Goal: Task Accomplishment & Management: Manage account settings

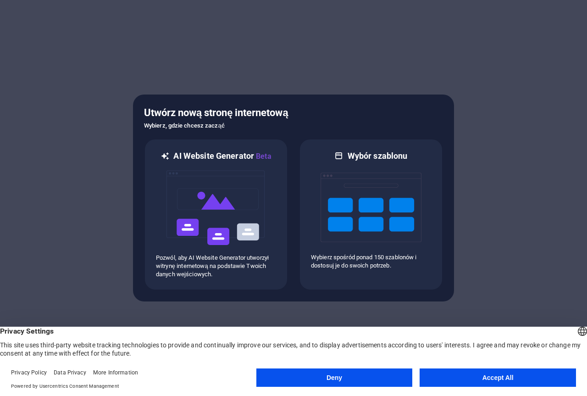
click at [455, 380] on button "Accept All" at bounding box center [497, 377] width 156 height 18
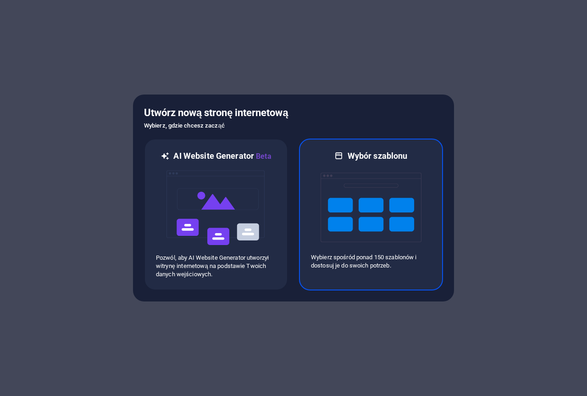
click at [368, 214] on img at bounding box center [370, 207] width 101 height 92
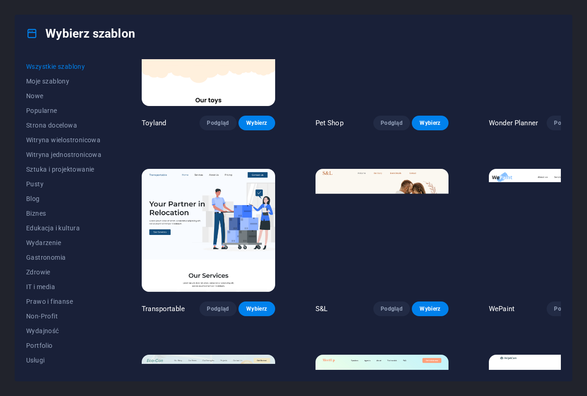
scroll to position [642, 0]
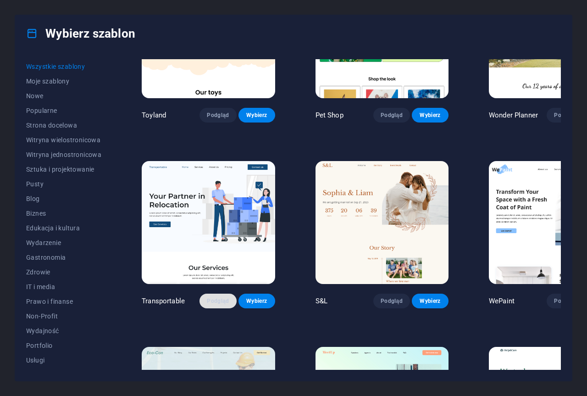
click at [207, 297] on span "Podgląd" at bounding box center [218, 300] width 22 height 7
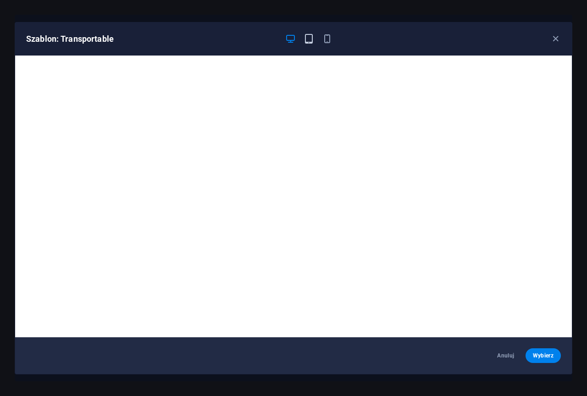
click at [309, 38] on icon "button" at bounding box center [308, 38] width 11 height 11
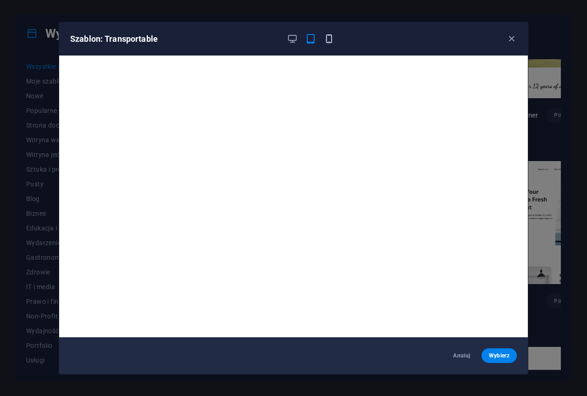
click at [328, 36] on icon "button" at bounding box center [329, 38] width 11 height 11
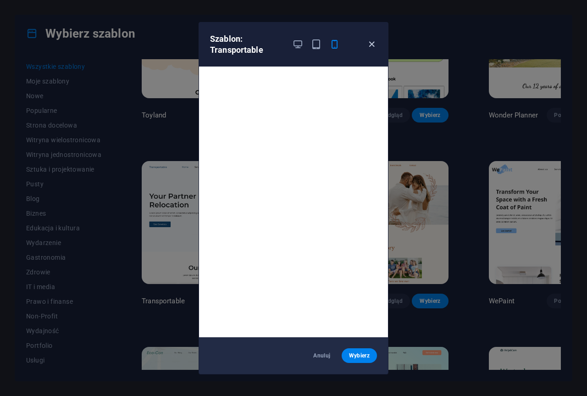
click at [373, 43] on icon "button" at bounding box center [371, 44] width 11 height 11
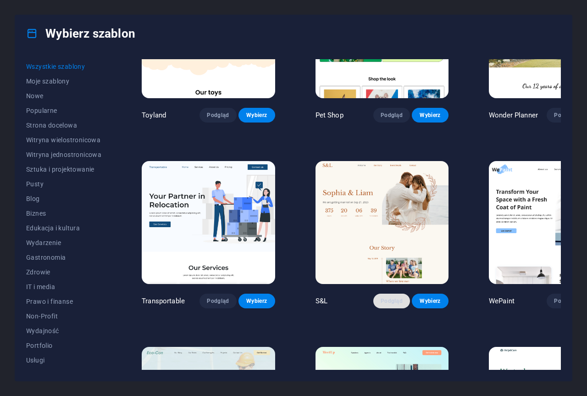
click at [373, 293] on button "Podgląd" at bounding box center [391, 300] width 37 height 15
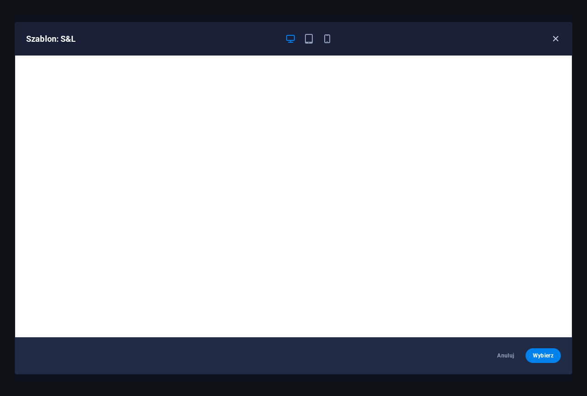
click at [556, 38] on icon "button" at bounding box center [555, 38] width 11 height 11
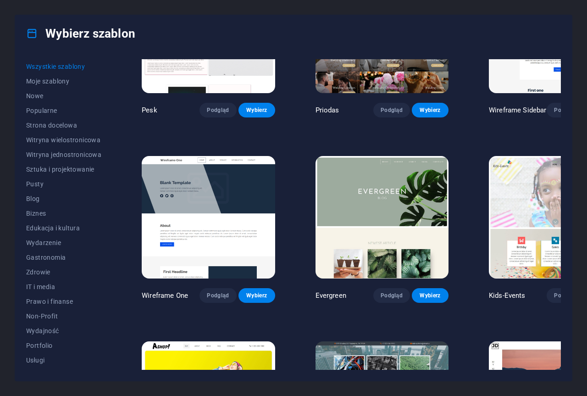
scroll to position [3667, 0]
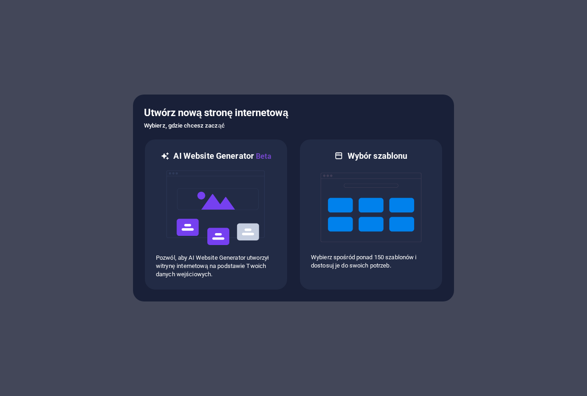
click at [228, 201] on img at bounding box center [215, 208] width 101 height 92
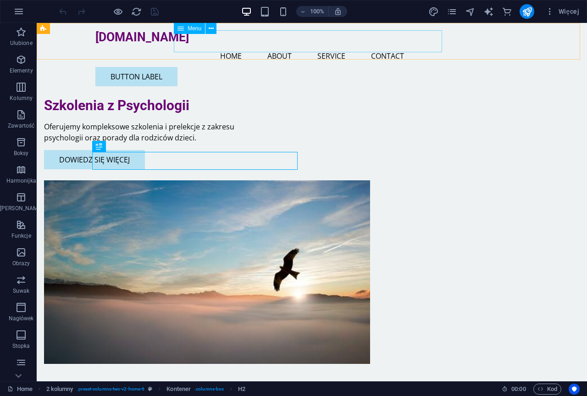
click at [230, 45] on nav "Home About Service Contact" at bounding box center [311, 56] width 433 height 22
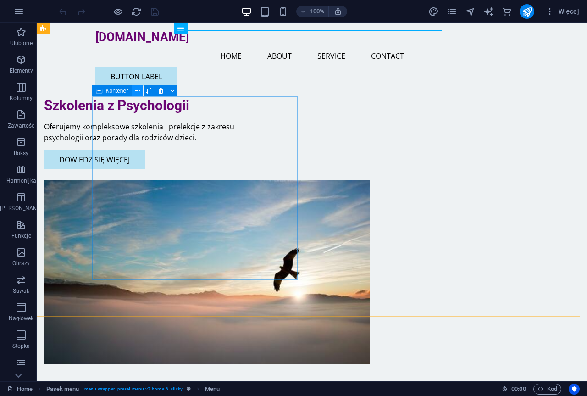
click at [140, 91] on icon at bounding box center [137, 91] width 5 height 10
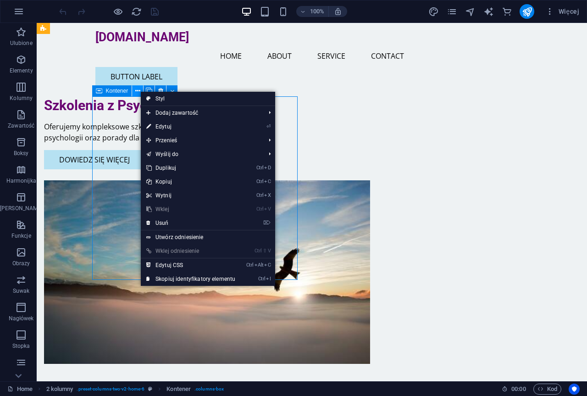
click at [140, 91] on icon at bounding box center [137, 91] width 5 height 10
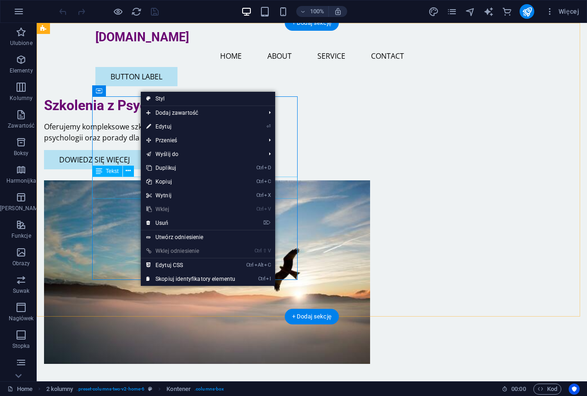
click at [126, 143] on div "Oferujemy kompleksowe szkolenia i prelekcje z zakresu psychologii oraz porady d…" at bounding box center [146, 132] width 205 height 22
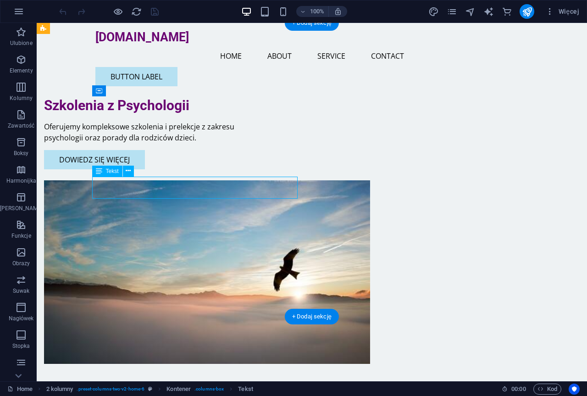
click at [132, 143] on div "Oferujemy kompleksowe szkolenia i prelekcje z zakresu psychologii oraz porady d…" at bounding box center [146, 132] width 205 height 22
click at [133, 143] on div "Oferujemy kompleksowe szkolenia i prelekcje z zakresu psychologii oraz porady d…" at bounding box center [146, 132] width 205 height 22
click at [138, 143] on div "Oferujemy kompleksowe szkolenia i prelekcje z zakresu psychologii oraz porady d…" at bounding box center [146, 132] width 205 height 22
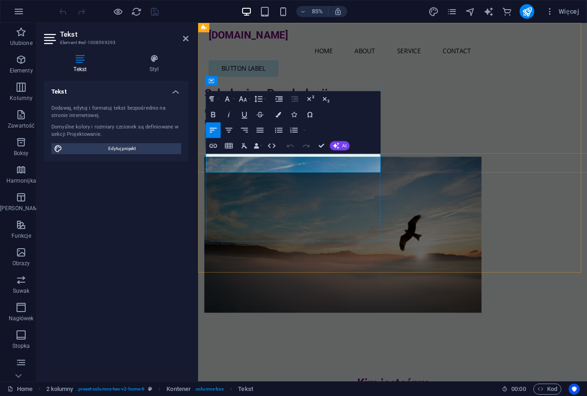
click at [270, 143] on p "Oferujemy kompleksowe szkolenia i prelekcje z zakresu psychologii oraz porady d…" at bounding box center [307, 132] width 205 height 22
click at [369, 169] on div "Szkolenia z Psychologii Oferujemy komplecascksowe szkolenia i prelekcje z zakre…" at bounding box center [307, 132] width 205 height 73
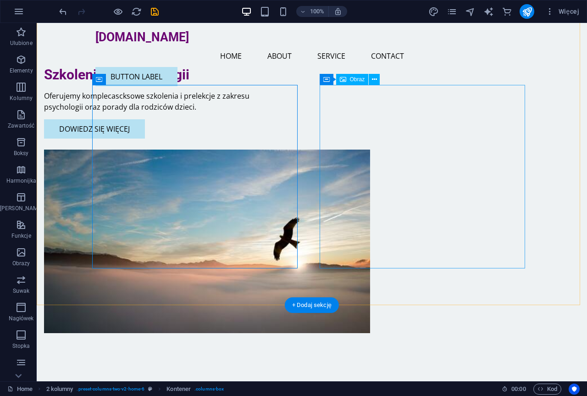
scroll to position [46, 0]
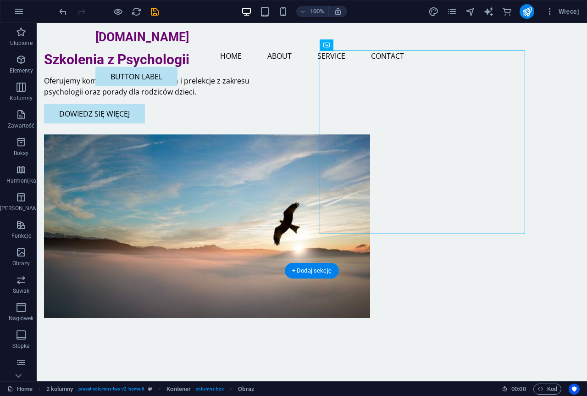
drag, startPoint x: 394, startPoint y: 155, endPoint x: 378, endPoint y: 163, distance: 17.2
click at [249, 163] on figure at bounding box center [146, 225] width 205 height 183
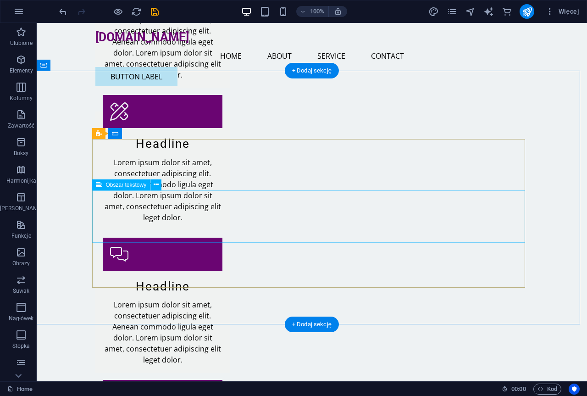
scroll to position [1087, 0]
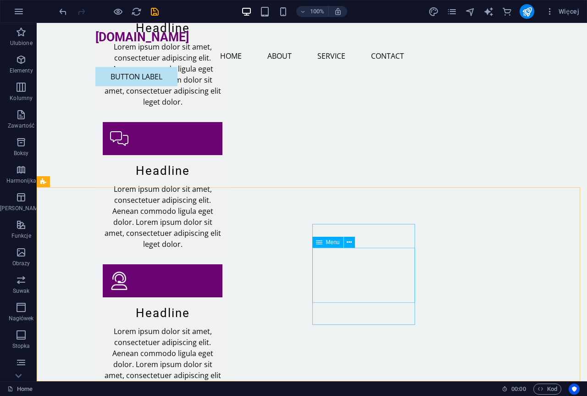
click at [333, 244] on span "Menu" at bounding box center [333, 242] width 14 height 6
click at [318, 241] on icon at bounding box center [319, 242] width 6 height 11
click at [348, 239] on icon at bounding box center [349, 242] width 5 height 10
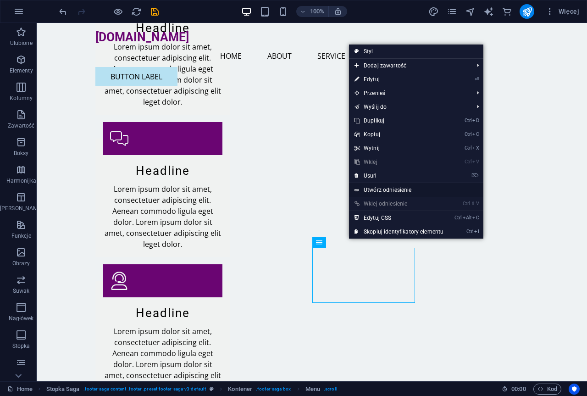
click at [402, 188] on link "Utwórz odniesienie" at bounding box center [416, 190] width 134 height 14
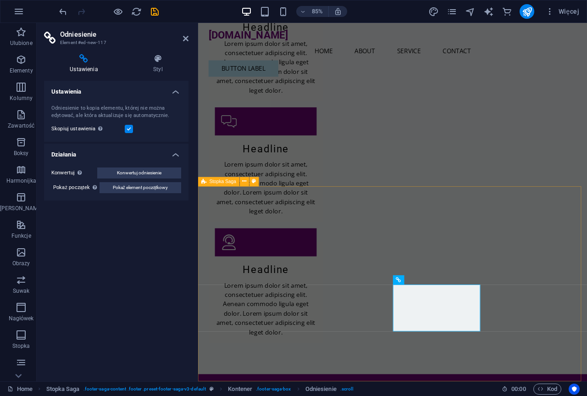
scroll to position [1059, 0]
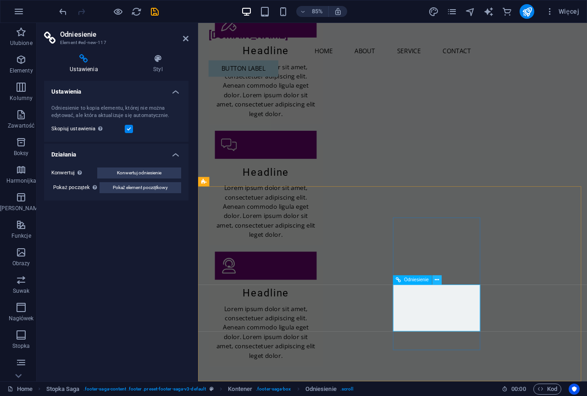
click at [437, 279] on icon at bounding box center [437, 280] width 4 height 8
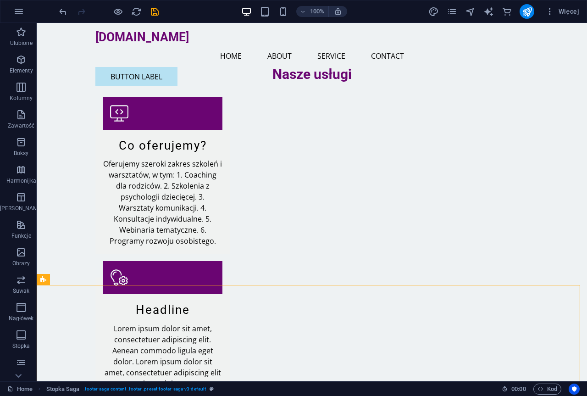
scroll to position [0, 0]
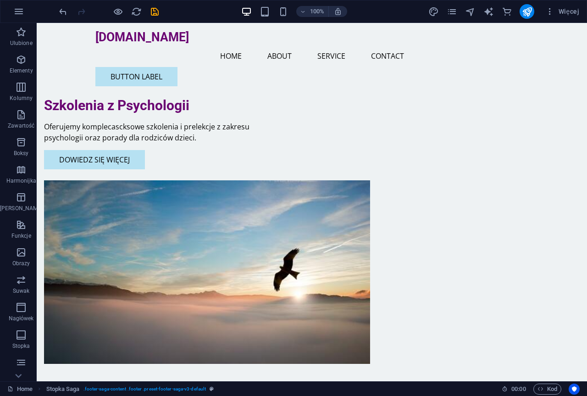
drag, startPoint x: 581, startPoint y: 316, endPoint x: 613, endPoint y: 40, distance: 277.3
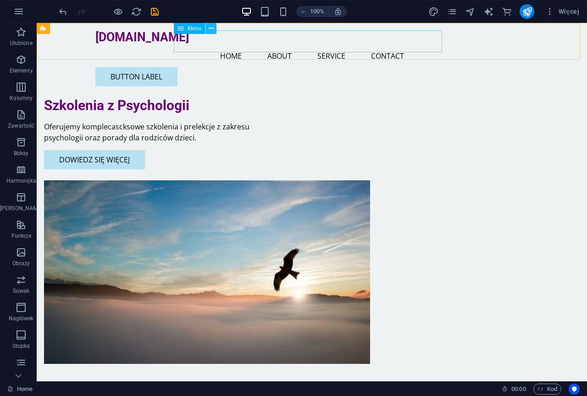
click at [210, 28] on icon at bounding box center [211, 29] width 5 height 10
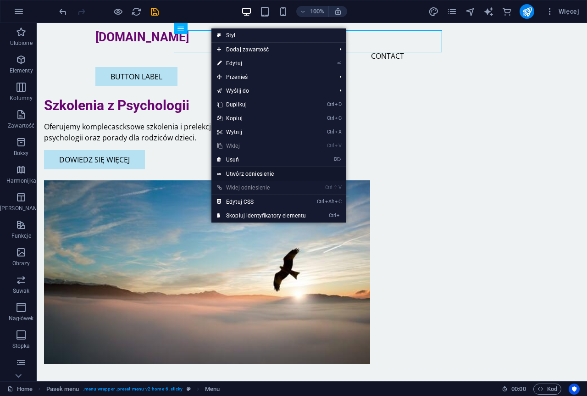
click at [240, 169] on link "Utwórz odniesienie" at bounding box center [278, 174] width 134 height 14
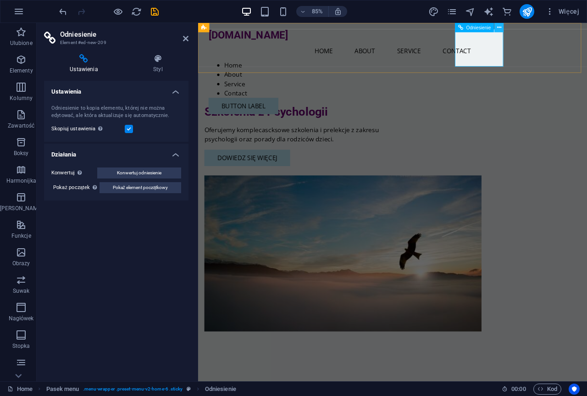
click at [498, 28] on icon at bounding box center [499, 27] width 4 height 8
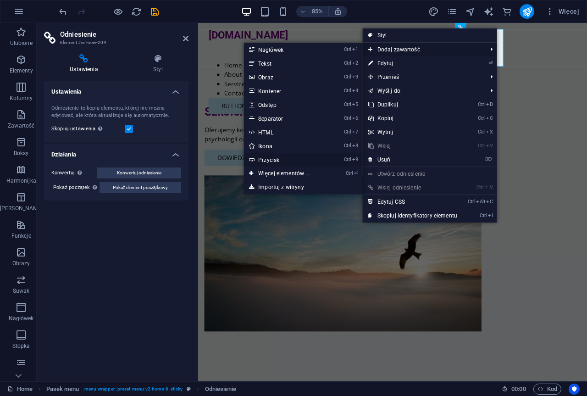
click at [322, 164] on link "Ctrl 9 Przycisk" at bounding box center [285, 160] width 84 height 14
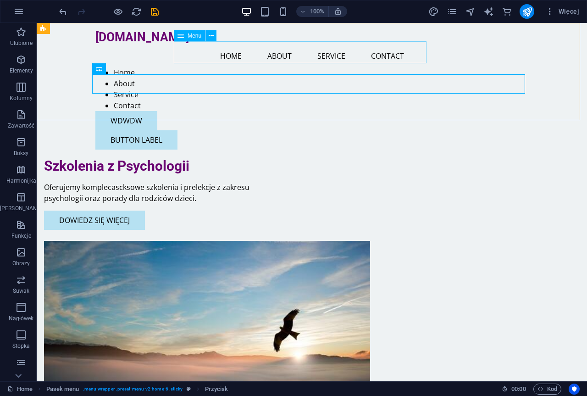
click at [188, 36] on span "Menu" at bounding box center [194, 36] width 14 height 6
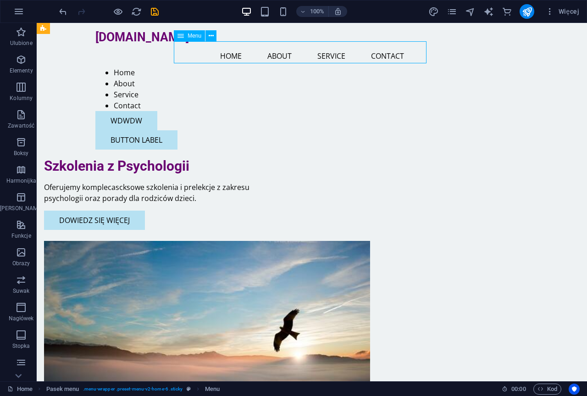
click at [188, 36] on span "Menu" at bounding box center [194, 36] width 14 height 6
select select
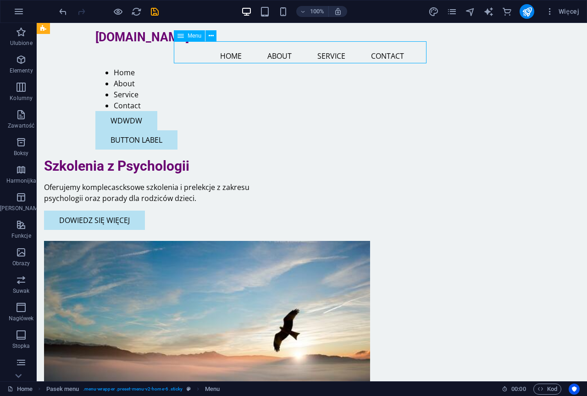
select select
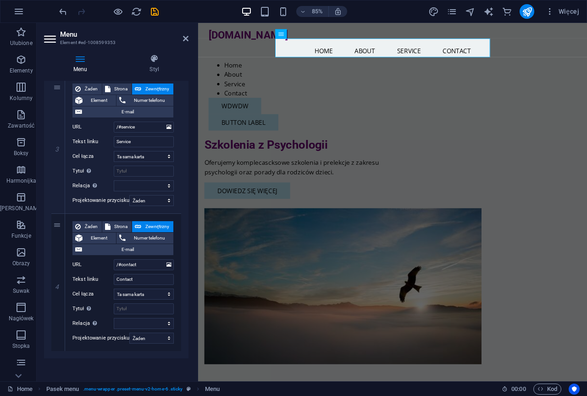
scroll to position [369, 0]
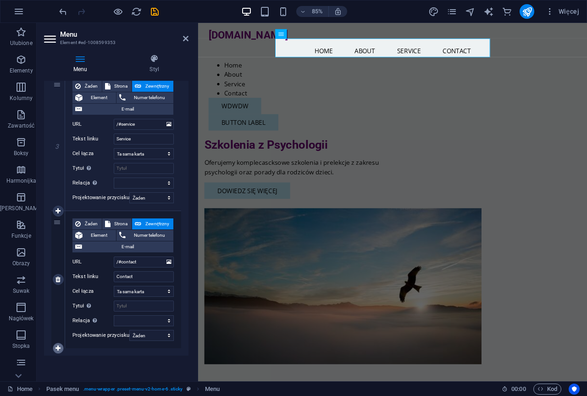
click at [59, 350] on icon at bounding box center [57, 348] width 5 height 6
select select
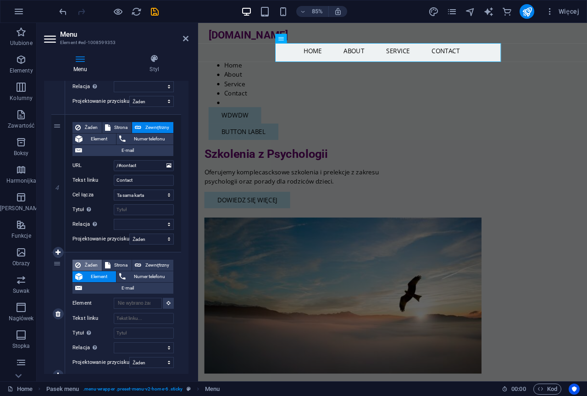
scroll to position [493, 0]
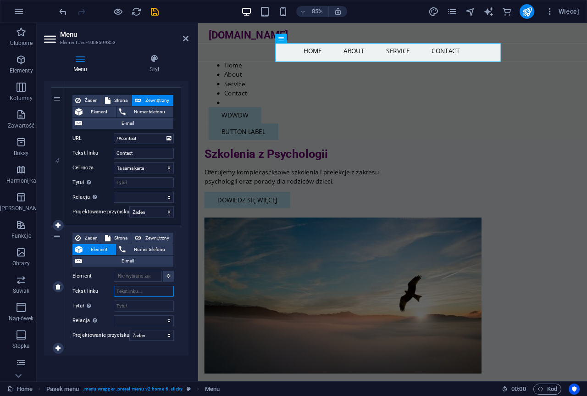
click at [137, 290] on input "Tekst linku" at bounding box center [144, 291] width 60 height 11
type input "Z"
select select
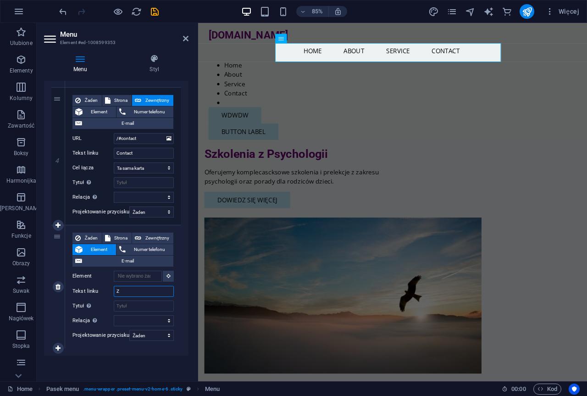
select select
type input "ZG"
select select
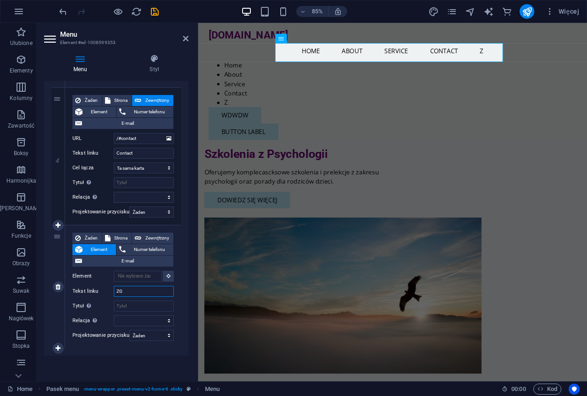
select select
type input "ZGŁOSZENIA"
select select
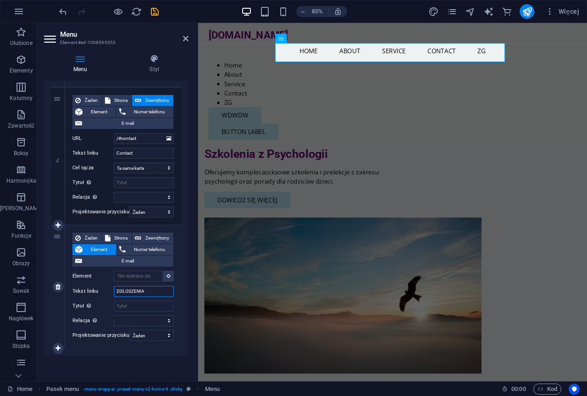
select select
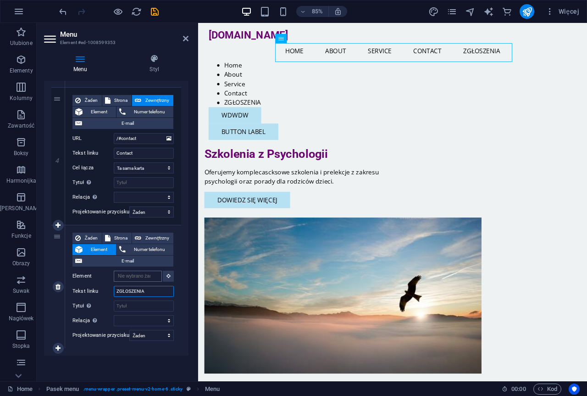
type input "ZGŁOSZENIA"
click at [152, 277] on input "Element" at bounding box center [138, 275] width 48 height 11
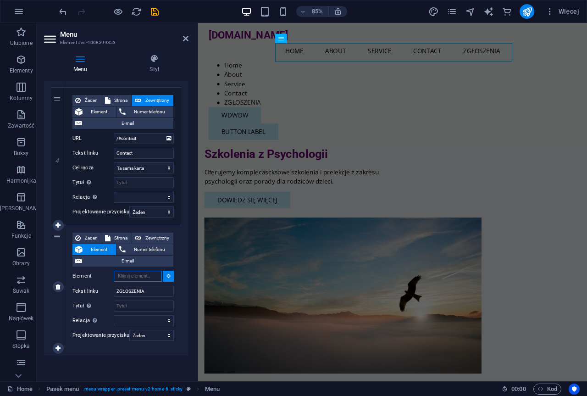
click at [152, 277] on input "Element" at bounding box center [138, 275] width 48 height 11
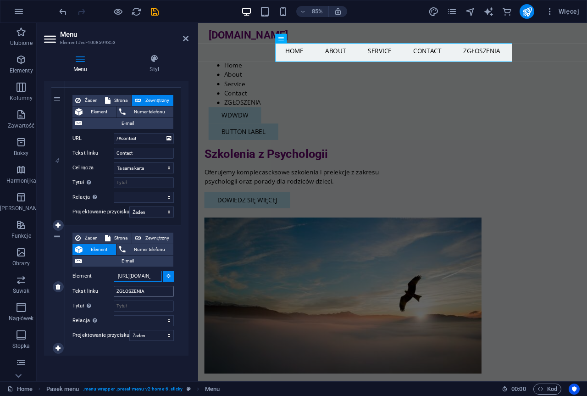
type input "[URL][DOMAIN_NAME]"
click at [143, 293] on input "ZGŁOSZENIA" at bounding box center [144, 291] width 60 height 11
click at [140, 309] on input "Tytuł Dodatkowy opis linku nie powinien być taki sam jak treść linku. Tytuł jes…" at bounding box center [144, 305] width 60 height 11
type input "ca"
select select
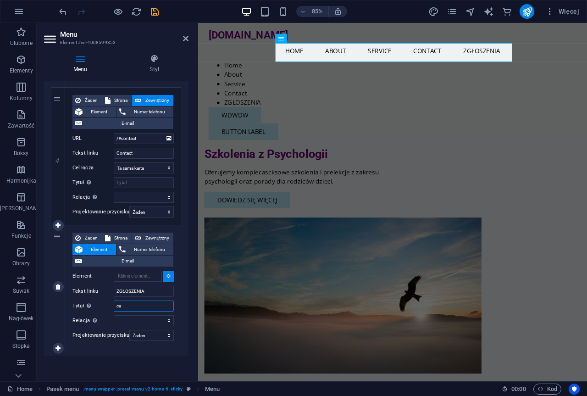
select select
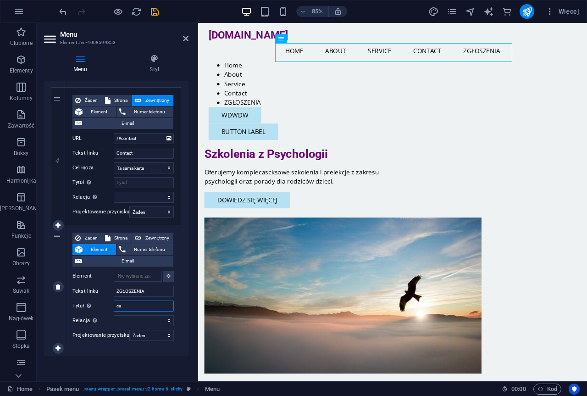
type input "c"
select select
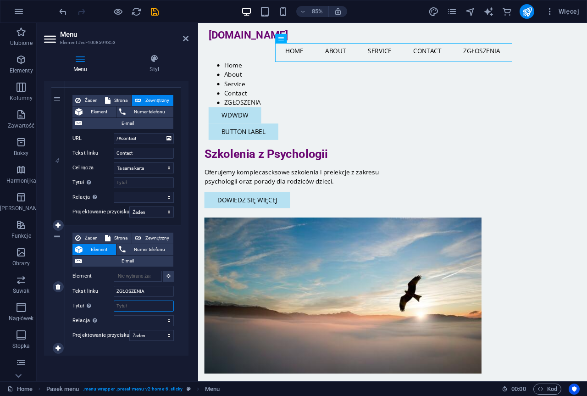
select select
click at [110, 238] on icon at bounding box center [108, 237] width 6 height 11
select select
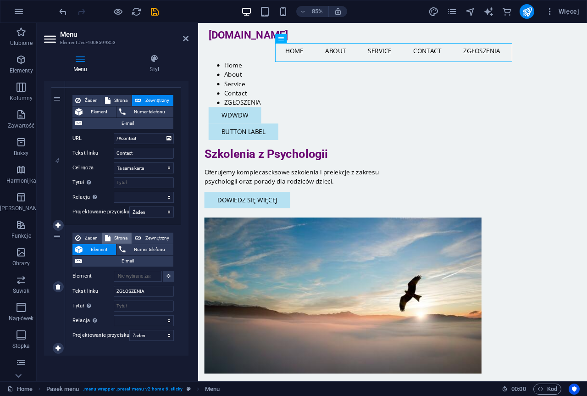
select select
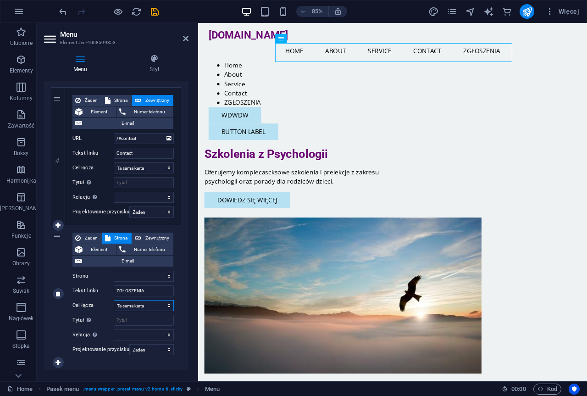
click at [158, 307] on select "Nowa karta Ta sama karta Nakładka" at bounding box center [144, 305] width 60 height 11
select select "blank"
click at [114, 300] on select "Nowa karta Ta sama karta Nakładka" at bounding box center [144, 305] width 60 height 11
select select
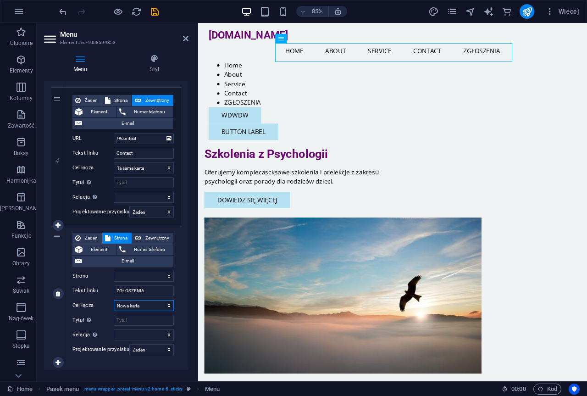
select select
click at [165, 278] on select "Home Subpage Legal Notice Privacy" at bounding box center [144, 275] width 60 height 11
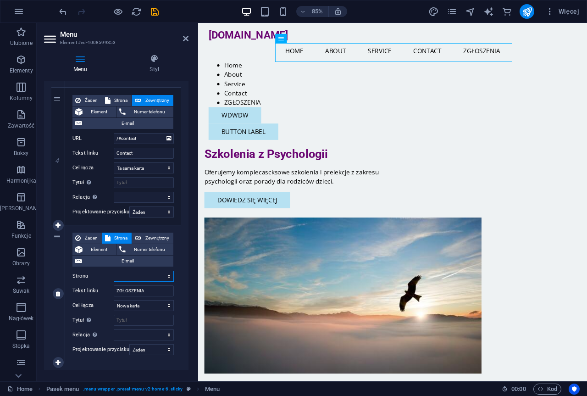
click at [165, 278] on select "Home Subpage Legal Notice Privacy" at bounding box center [144, 275] width 60 height 11
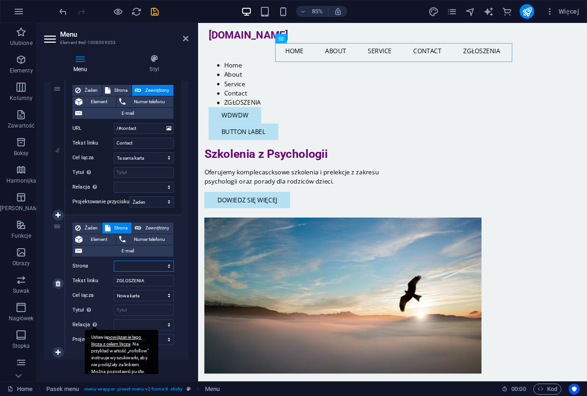
scroll to position [507, 0]
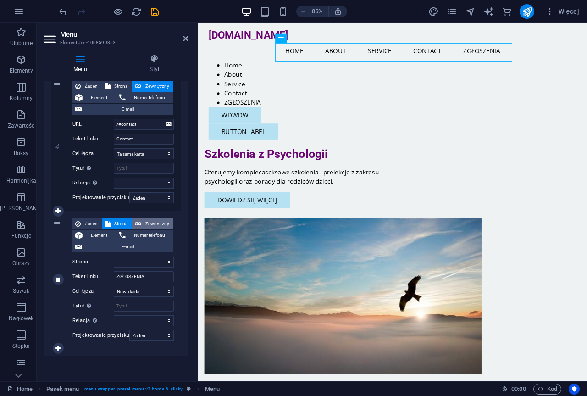
click at [146, 221] on span "Zewnętrzny" at bounding box center [157, 223] width 27 height 11
select select
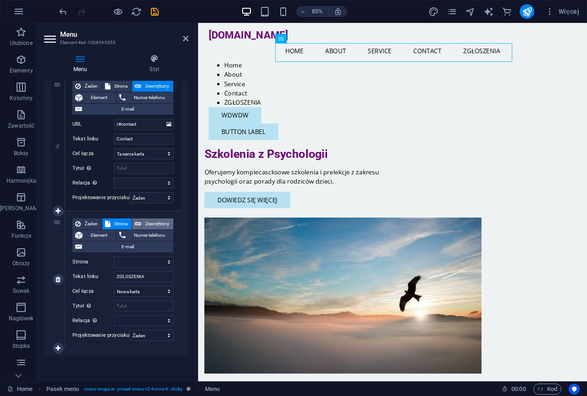
select select
type input "[URL][DOMAIN_NAME]"
select select
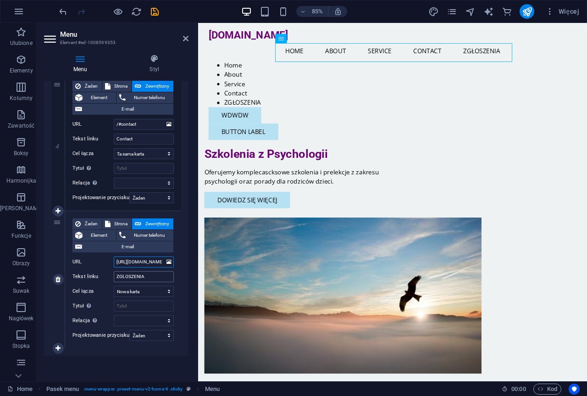
select select
type input "[URL][DOMAIN_NAME]"
click at [152, 307] on input "Tytuł Dodatkowy opis linku nie powinien być taki sam jak treść linku. Tytuł jes…" at bounding box center [144, 305] width 60 height 11
click at [143, 369] on div "Menu Automatycznie Spersonalizowany Utwórz niestandardowe elementy menu dla teg…" at bounding box center [116, 227] width 144 height 293
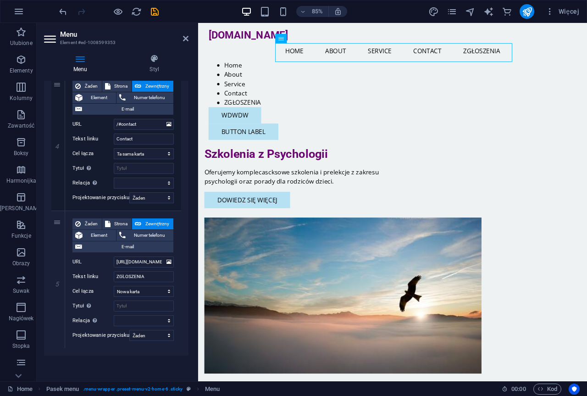
click at [79, 59] on icon at bounding box center [80, 58] width 73 height 9
click at [186, 39] on icon at bounding box center [186, 38] width 6 height 7
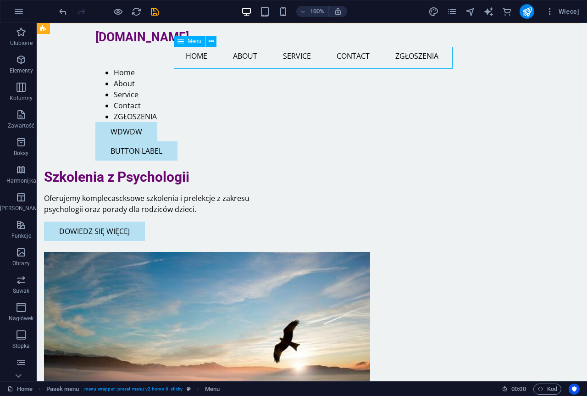
click at [352, 59] on nav "Home About Service Contact ZGŁOSZENIA" at bounding box center [311, 56] width 433 height 22
click at [342, 110] on div "j4.turon.sldc.pl Menu Home About Service Contact ZGŁOSZENIA Home About Service …" at bounding box center [312, 95] width 550 height 145
click at [412, 60] on nav "Home About Service Contact ZGŁOSZENIA" at bounding box center [311, 56] width 433 height 22
select select
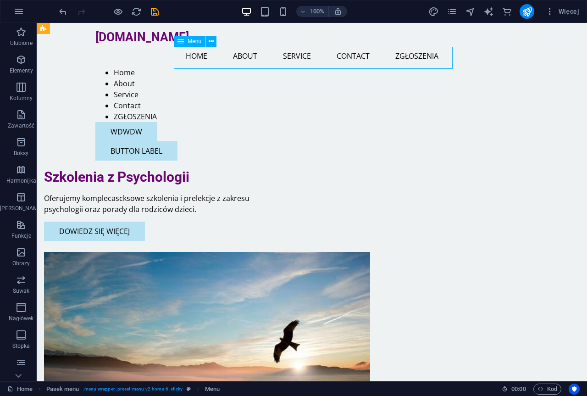
select select
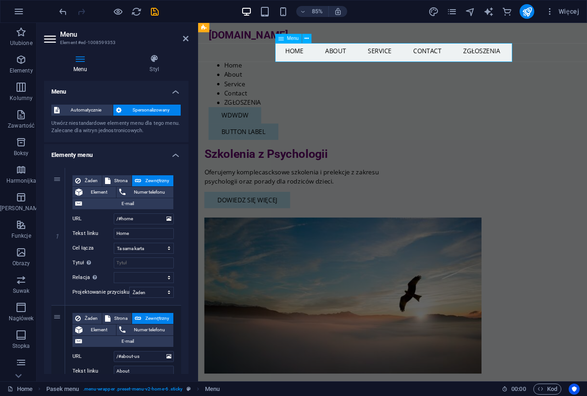
click at [547, 57] on nav "Home About Service Contact ZGŁOSZENIA" at bounding box center [426, 56] width 433 height 22
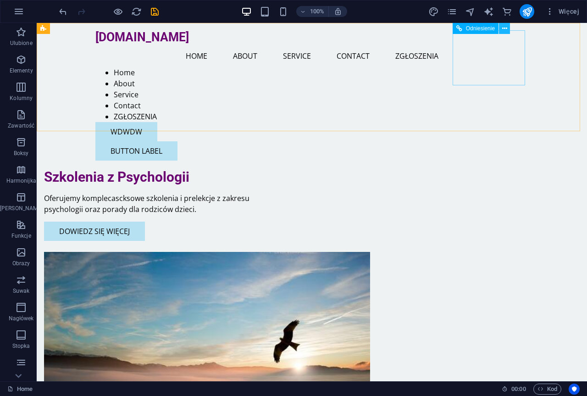
click at [506, 26] on icon at bounding box center [504, 29] width 5 height 10
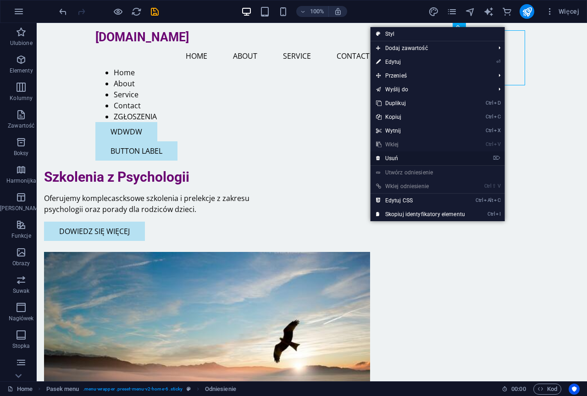
click at [465, 158] on link "⌦ Usuń" at bounding box center [420, 158] width 100 height 14
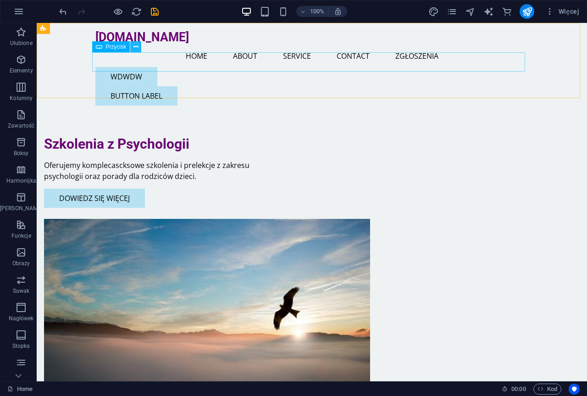
click at [136, 45] on icon at bounding box center [135, 47] width 5 height 10
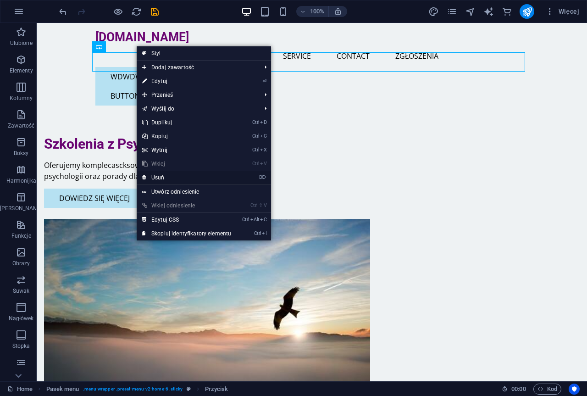
click at [173, 180] on link "⌦ Usuń" at bounding box center [187, 178] width 100 height 14
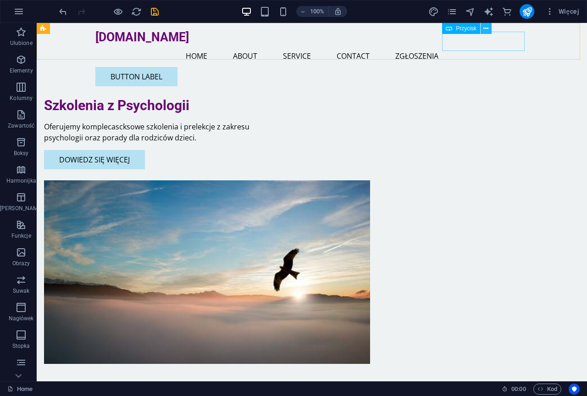
click at [485, 27] on icon at bounding box center [485, 29] width 5 height 10
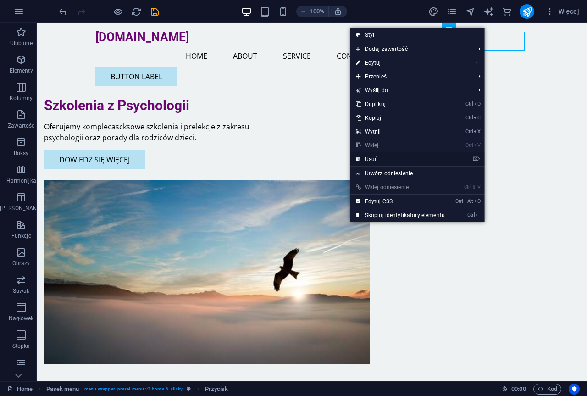
click at [443, 158] on link "⌦ Usuń" at bounding box center [400, 159] width 100 height 14
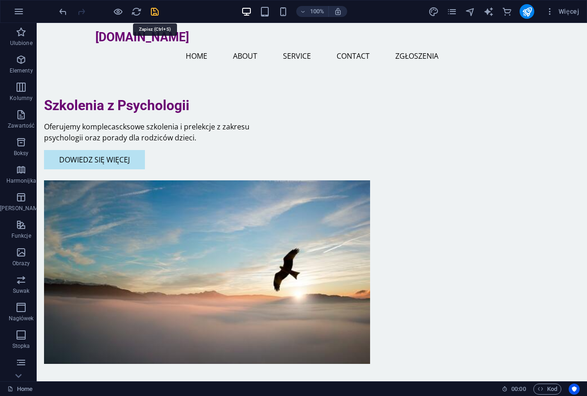
click at [157, 10] on icon "save" at bounding box center [154, 11] width 11 height 11
checkbox input "false"
click at [19, 11] on icon "button" at bounding box center [18, 11] width 11 height 11
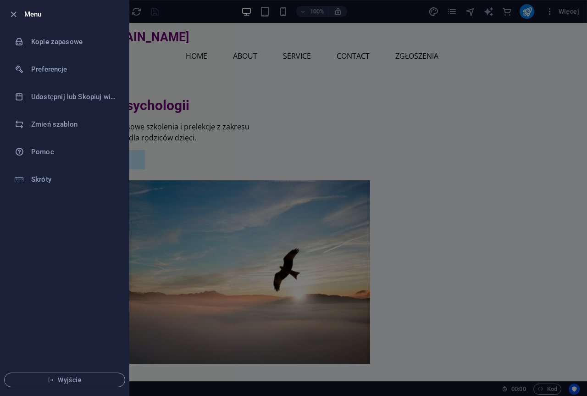
click at [19, 11] on div at bounding box center [16, 14] width 17 height 11
click at [22, 14] on div at bounding box center [16, 14] width 17 height 11
click at [11, 15] on icon "button" at bounding box center [13, 14] width 11 height 11
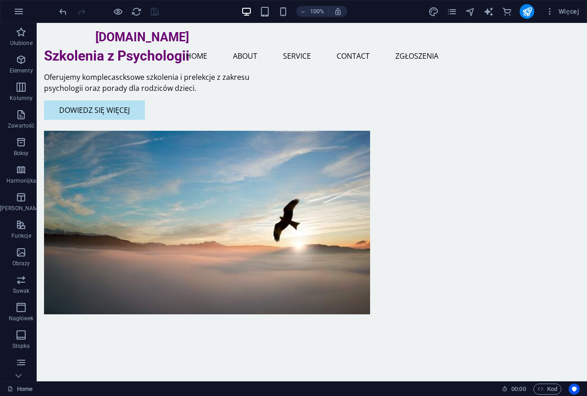
scroll to position [0, 0]
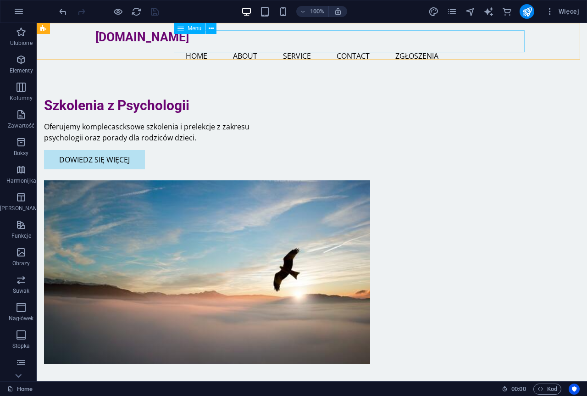
click at [470, 45] on nav "Home About Service Contact ZGŁOSZENIA" at bounding box center [311, 56] width 433 height 22
click at [393, 45] on nav "Home About Service Contact ZGŁOSZENIA" at bounding box center [311, 56] width 433 height 22
select select
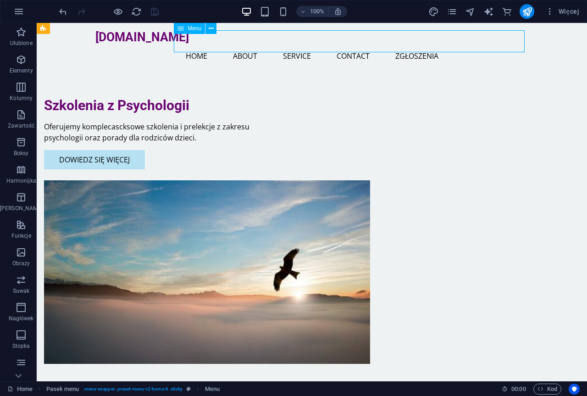
select select
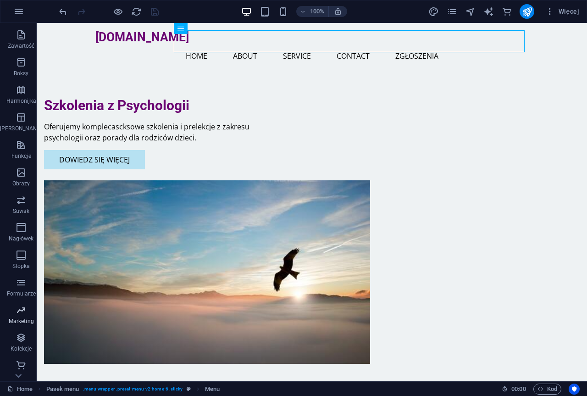
scroll to position [82, 0]
click at [16, 279] on icon "button" at bounding box center [21, 280] width 11 height 11
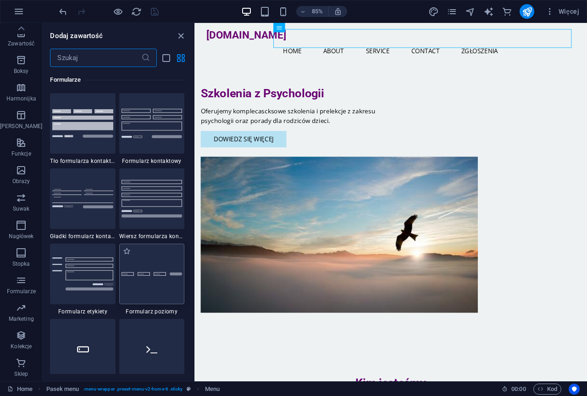
scroll to position [6693, 0]
click at [79, 127] on img at bounding box center [82, 123] width 61 height 28
click at [194, 132] on div "H2 2 kolumny Kontener Odstęp Pasek menu Menu Tekst Odstęp Przycisk Kontener Obr…" at bounding box center [390, 202] width 392 height 358
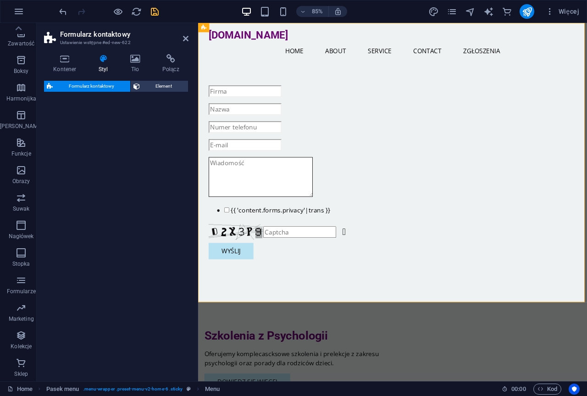
select select "rem"
select select "preset-contact-form-v3-background"
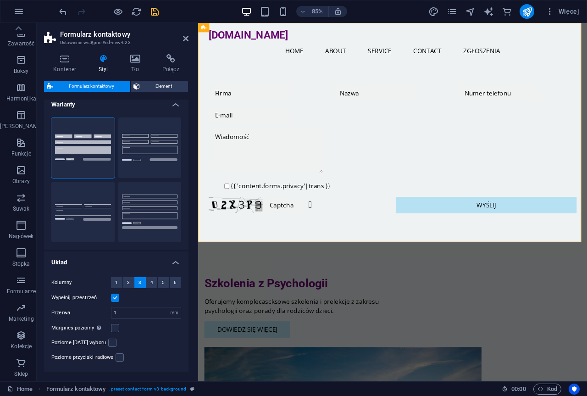
scroll to position [0, 0]
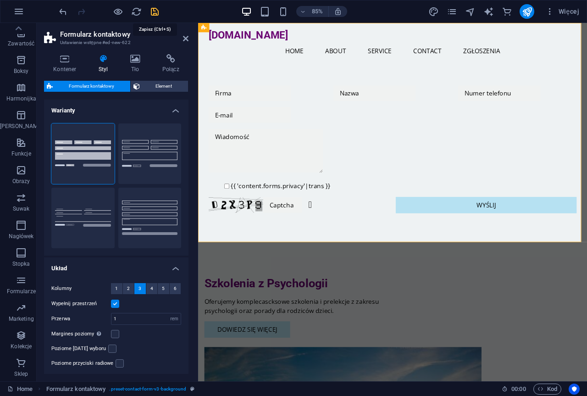
click at [152, 10] on icon "save" at bounding box center [154, 11] width 11 height 11
checkbox input "false"
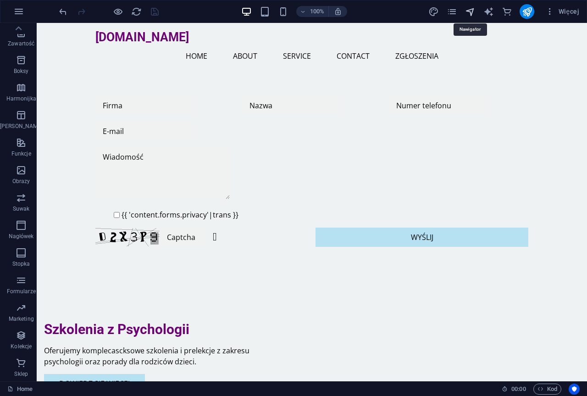
click at [471, 11] on icon "navigator" at bounding box center [470, 11] width 11 height 11
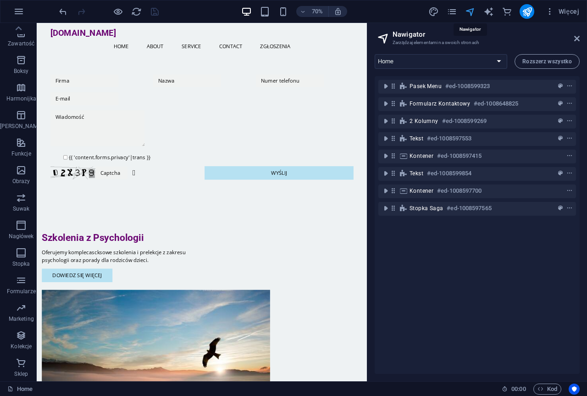
click at [471, 11] on icon "navigator" at bounding box center [470, 11] width 11 height 11
click at [450, 11] on icon "pages" at bounding box center [452, 11] width 11 height 11
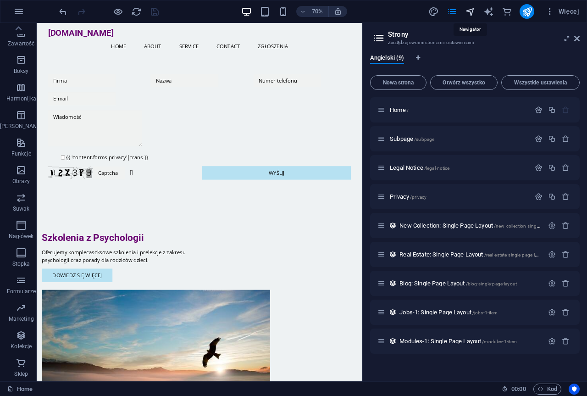
click at [469, 11] on icon "navigator" at bounding box center [470, 11] width 11 height 11
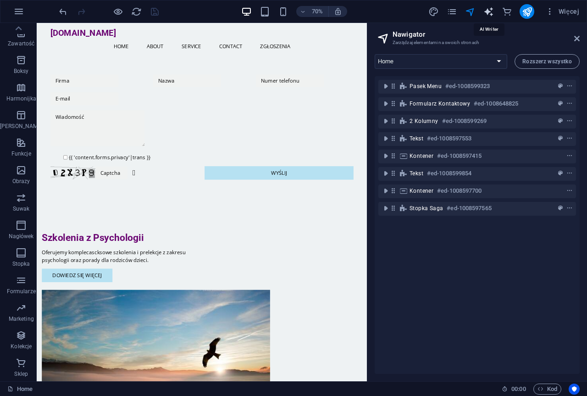
click at [489, 12] on icon "text_generator" at bounding box center [488, 11] width 11 height 11
select select "English"
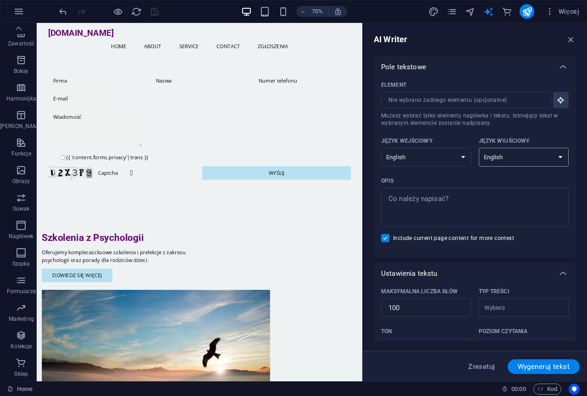
click at [558, 158] on select "Albanian Arabic Armenian Awadhi Azerbaijani Bashkir Basque Belarusian Bengali B…" at bounding box center [524, 157] width 90 height 19
select select "Polish"
click at [479, 148] on select "Albanian Arabic Armenian Awadhi Azerbaijani Bashkir Basque Belarusian Bengali B…" at bounding box center [524, 157] width 90 height 19
click at [545, 364] on span "Wygeneruj tekst" at bounding box center [544, 366] width 52 height 7
type textarea "x"
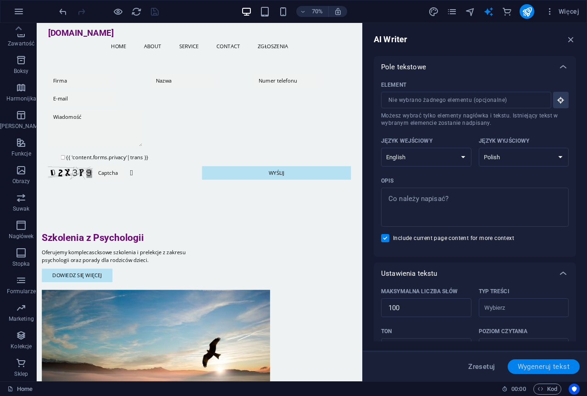
type textarea "x"
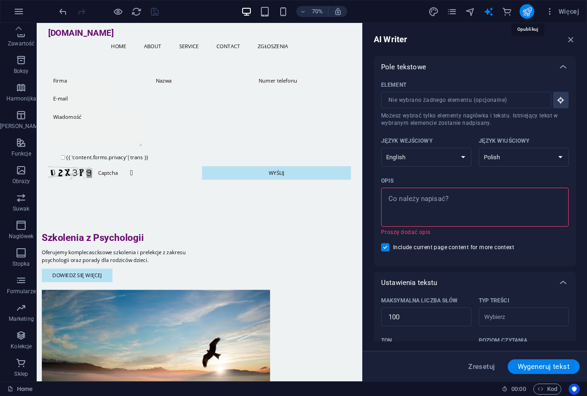
click at [527, 8] on icon "publish" at bounding box center [527, 11] width 11 height 11
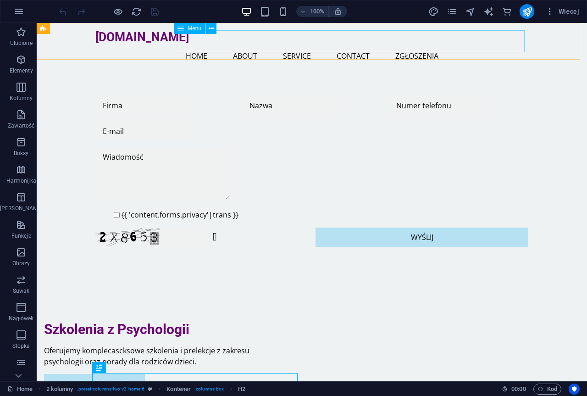
click at [442, 45] on nav "Home About Service Contact ZGŁOSZENIA" at bounding box center [311, 56] width 433 height 22
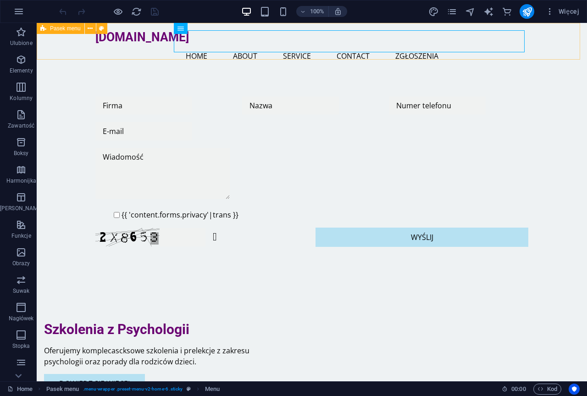
click at [76, 28] on span "Pasek menu" at bounding box center [65, 29] width 31 height 6
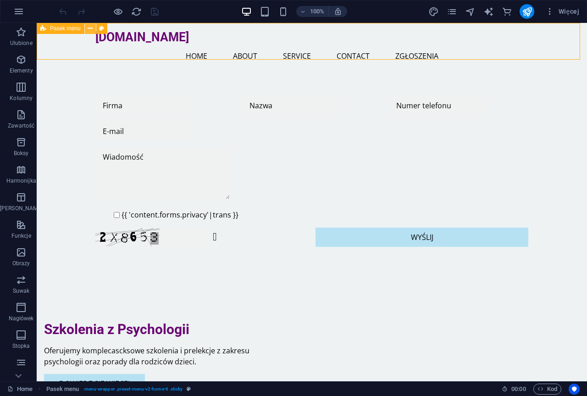
click at [92, 28] on icon at bounding box center [90, 29] width 5 height 10
click at [116, 30] on span "Logo" at bounding box center [113, 29] width 12 height 6
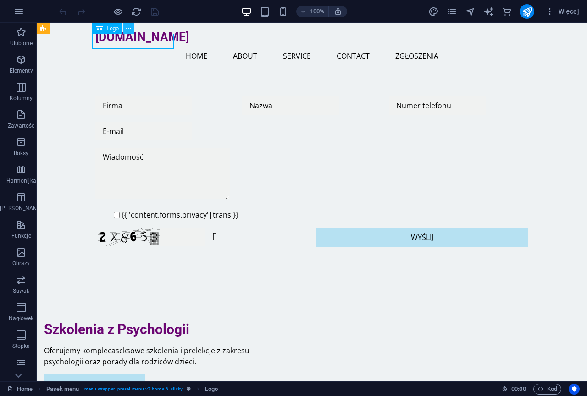
click at [127, 29] on icon at bounding box center [128, 29] width 5 height 10
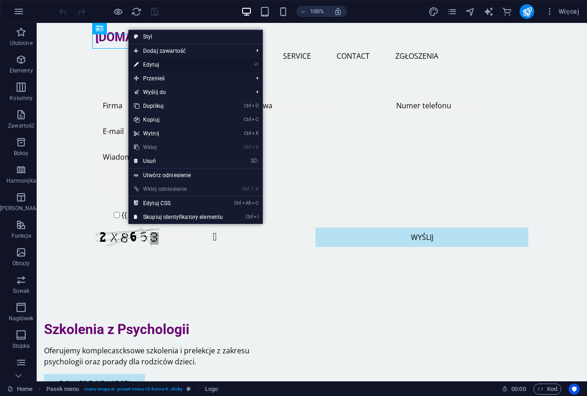
click at [163, 61] on link "⏎ Edytuj" at bounding box center [178, 65] width 100 height 14
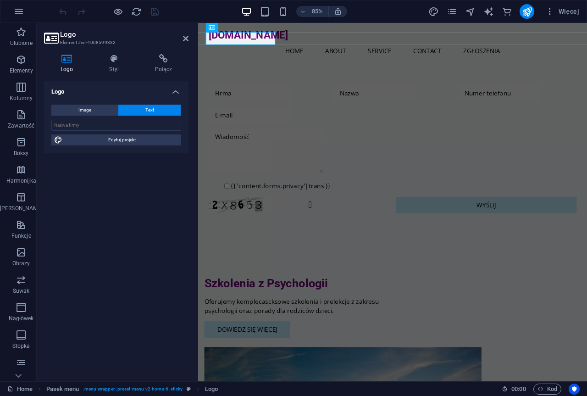
click at [132, 95] on h4 "Logo" at bounding box center [116, 89] width 144 height 17
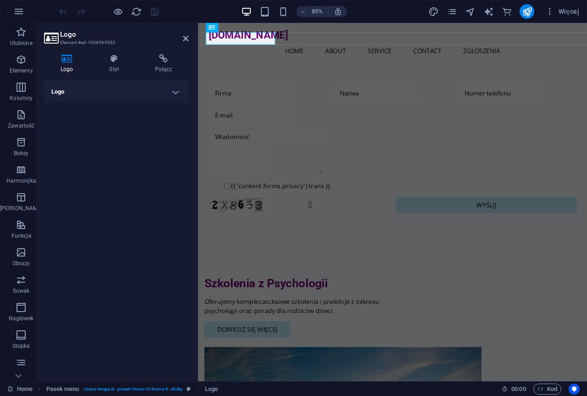
click at [132, 95] on h4 "Logo" at bounding box center [116, 92] width 144 height 22
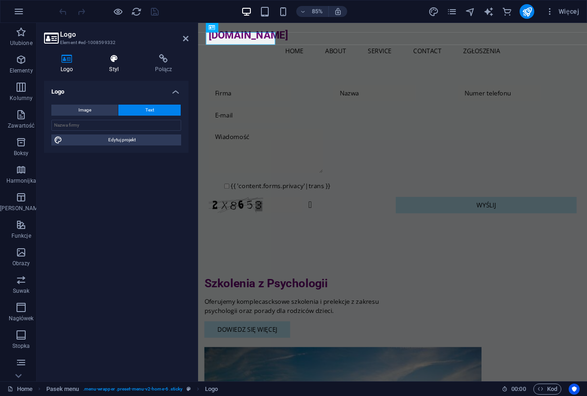
click at [114, 59] on icon at bounding box center [114, 58] width 42 height 9
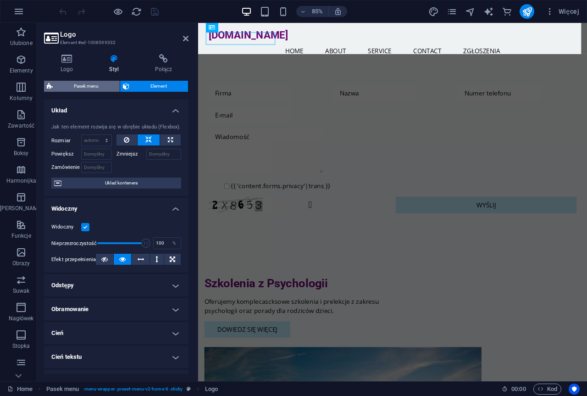
click at [75, 85] on span "Pasek menu" at bounding box center [85, 86] width 61 height 11
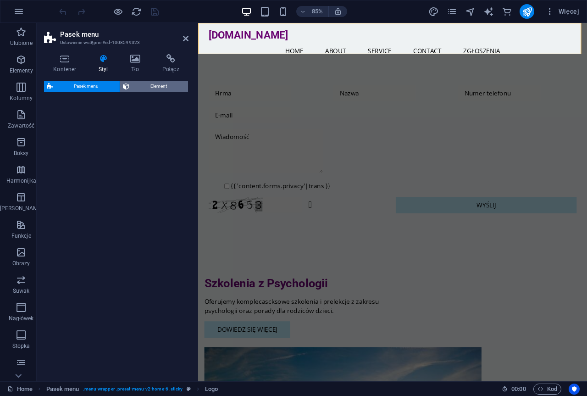
select select "rem"
select select "preset-menu-v2-home-6"
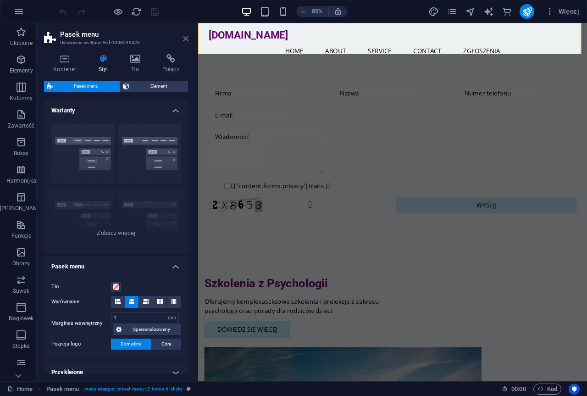
click at [186, 37] on icon at bounding box center [186, 38] width 6 height 7
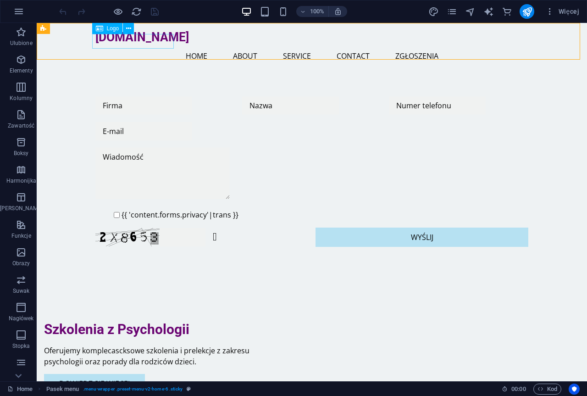
click at [158, 45] on div "j4.turon.sldc.pl" at bounding box center [311, 37] width 433 height 15
click at [127, 27] on icon at bounding box center [128, 29] width 5 height 10
click at [118, 40] on div "j4.turon.sldc.pl" at bounding box center [311, 37] width 433 height 15
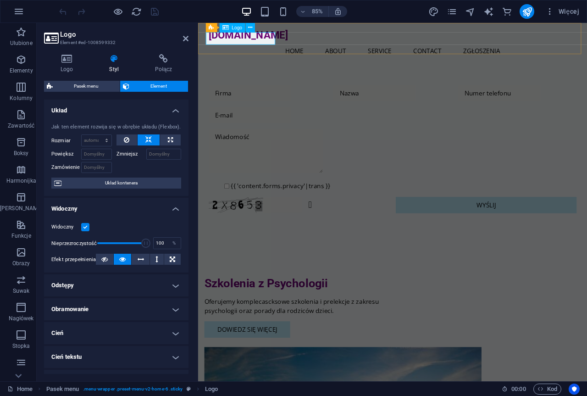
click at [238, 40] on div "j4.turon.sldc.pl" at bounding box center [426, 37] width 433 height 15
click at [69, 36] on h2 "Logo" at bounding box center [124, 34] width 128 height 8
click at [166, 61] on icon at bounding box center [164, 58] width 50 height 9
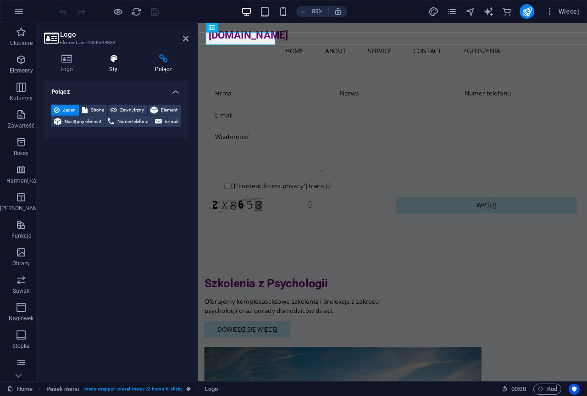
click at [109, 64] on h4 "Styl" at bounding box center [116, 63] width 46 height 19
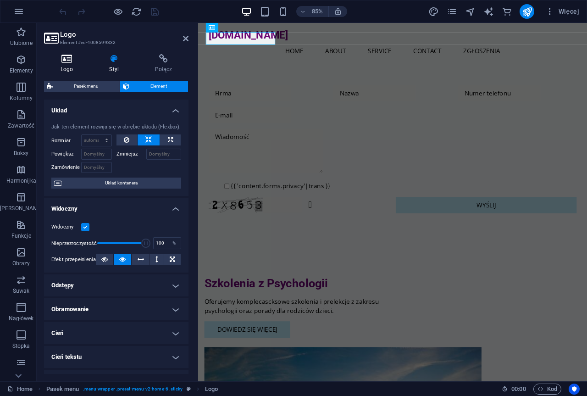
click at [66, 65] on h4 "Logo" at bounding box center [68, 63] width 49 height 19
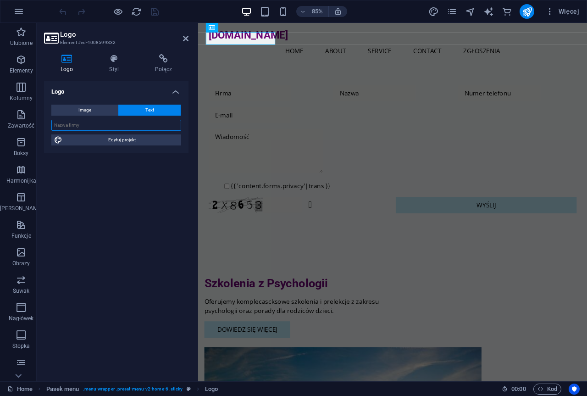
click at [88, 124] on input "text" at bounding box center [116, 125] width 130 height 11
drag, startPoint x: 83, startPoint y: 126, endPoint x: 46, endPoint y: 127, distance: 37.6
click at [46, 127] on div "Image Text Przeciągnij pliki tutaj, kliknij, aby wybrać pliki lub wybierz pliki…" at bounding box center [116, 124] width 144 height 55
type input "Szkolenia"
click at [64, 165] on div "Logo Image Text Przeciągnij pliki tutaj, kliknij, aby wybrać pliki lub wybierz …" at bounding box center [116, 227] width 144 height 293
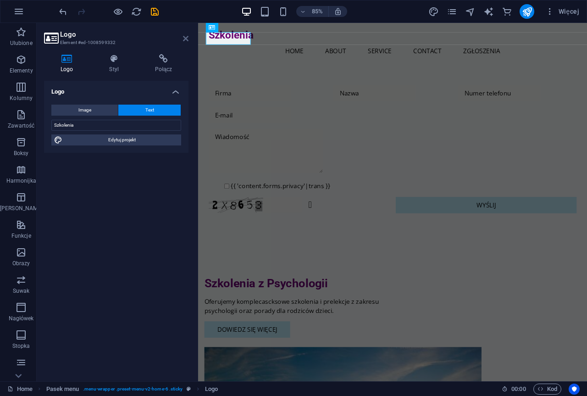
click at [185, 38] on icon at bounding box center [186, 38] width 6 height 7
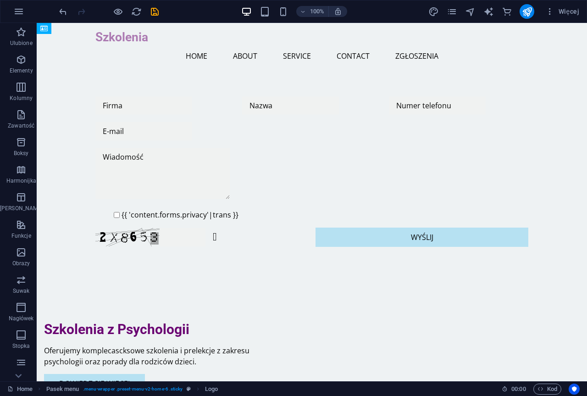
drag, startPoint x: 147, startPoint y: 50, endPoint x: 95, endPoint y: 44, distance: 52.1
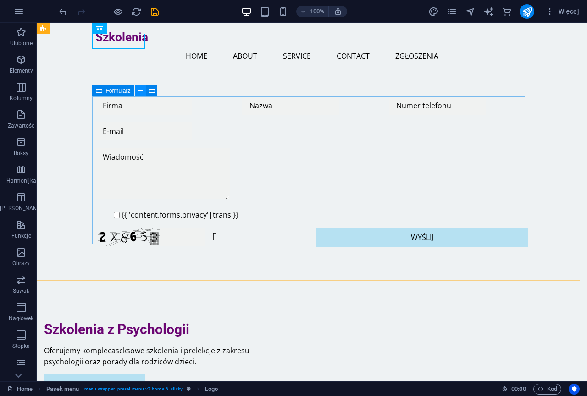
click at [137, 89] on button at bounding box center [140, 90] width 11 height 11
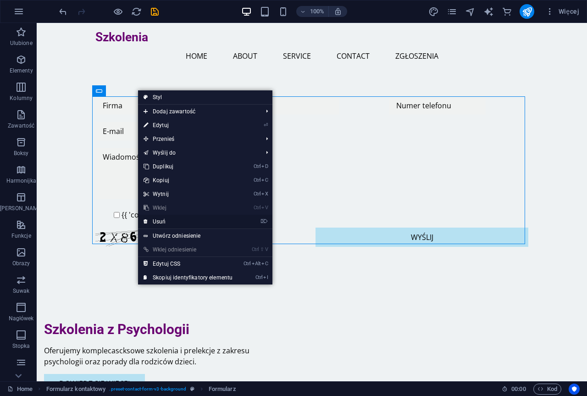
click at [156, 221] on link "⌦ Usuń" at bounding box center [188, 222] width 100 height 14
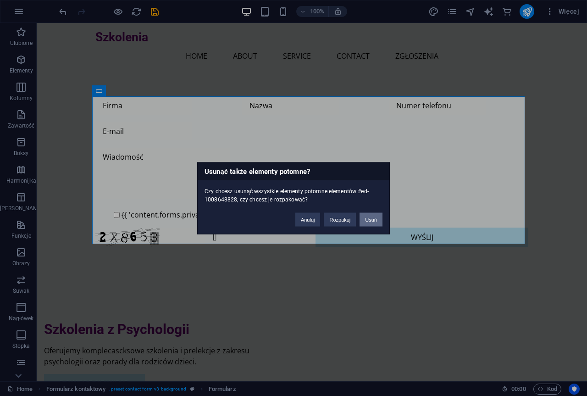
click at [369, 219] on button "Usuń" at bounding box center [370, 219] width 23 height 14
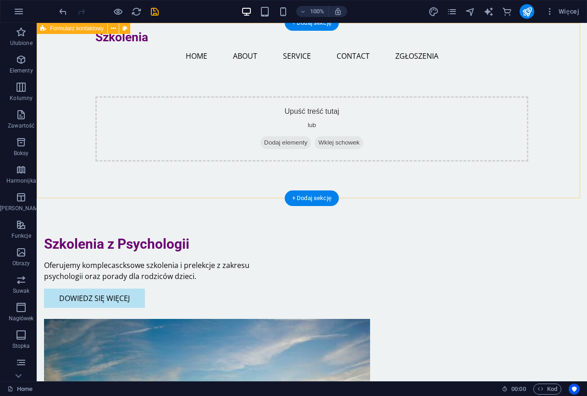
click at [220, 170] on div "Upuść treść tutaj lub Dodaj elementy Wklej schowek" at bounding box center [312, 110] width 550 height 175
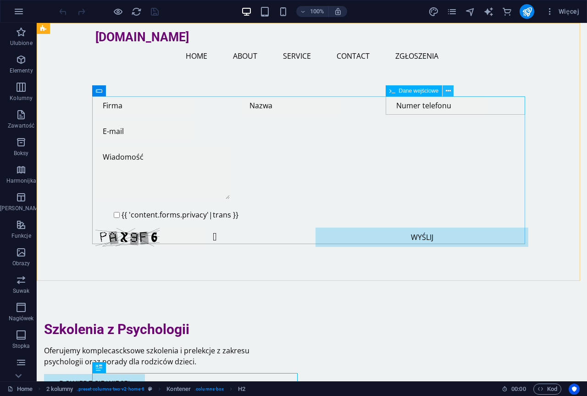
click at [450, 90] on icon at bounding box center [448, 91] width 5 height 10
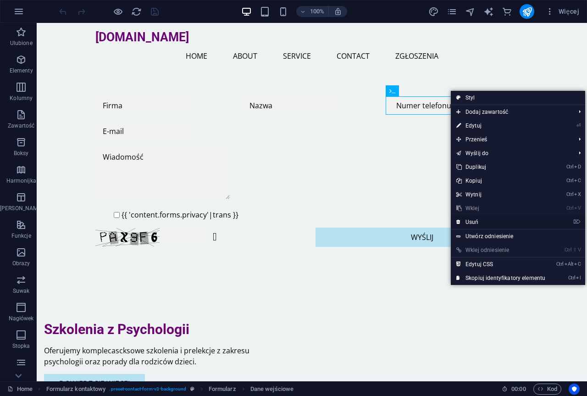
click at [481, 220] on link "⌦ Usuń" at bounding box center [501, 222] width 100 height 14
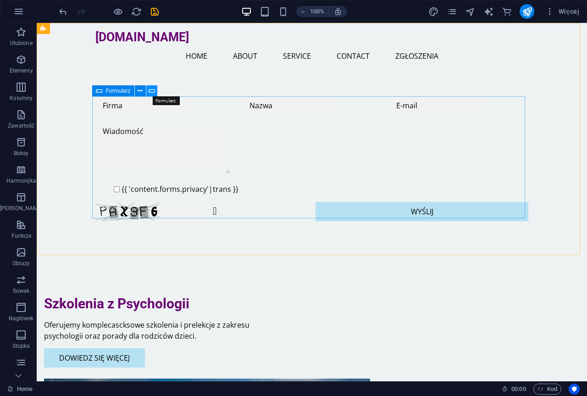
click at [152, 91] on icon at bounding box center [152, 91] width 6 height 10
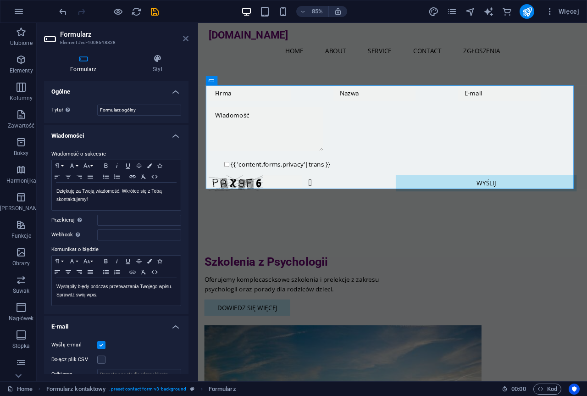
click at [186, 36] on icon at bounding box center [186, 38] width 6 height 7
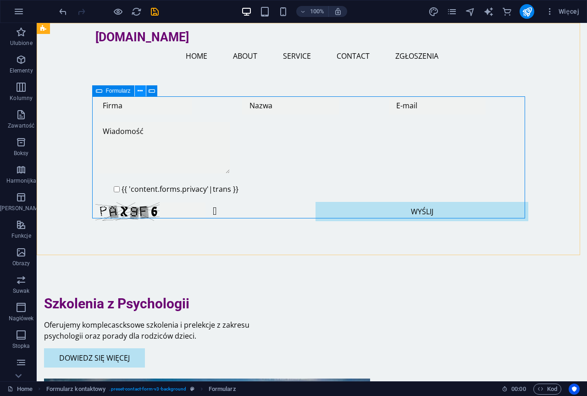
click at [140, 90] on icon at bounding box center [140, 91] width 5 height 10
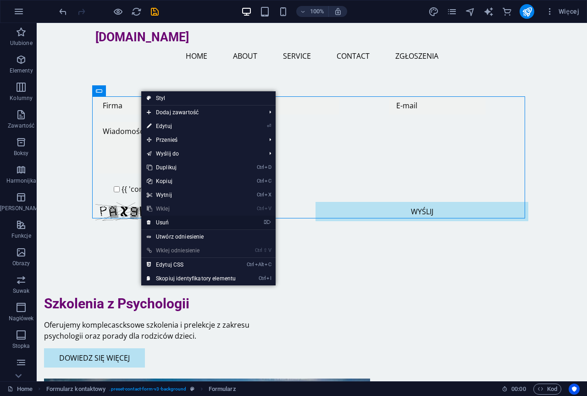
click at [170, 223] on link "⌦ Usuń" at bounding box center [191, 222] width 100 height 14
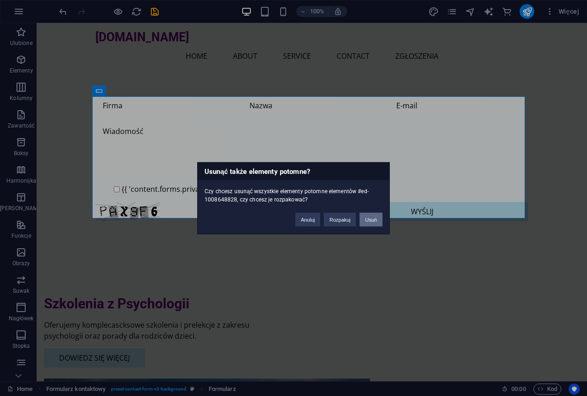
click at [373, 221] on button "Usuń" at bounding box center [370, 219] width 23 height 14
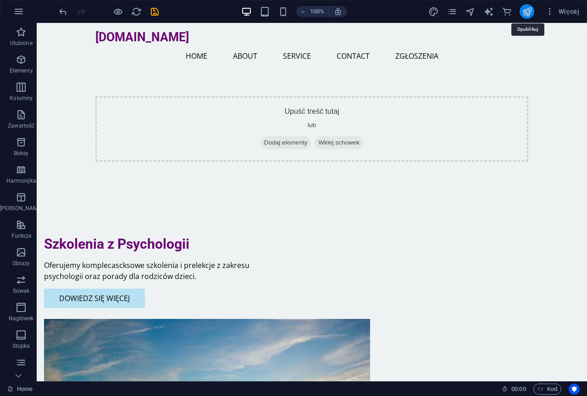
click at [524, 11] on icon "publish" at bounding box center [527, 11] width 11 height 11
checkbox input "false"
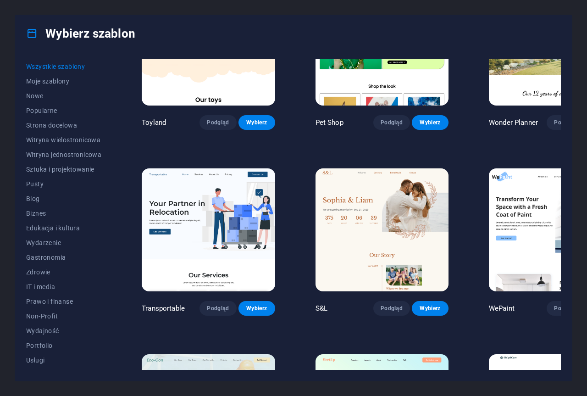
scroll to position [642, 0]
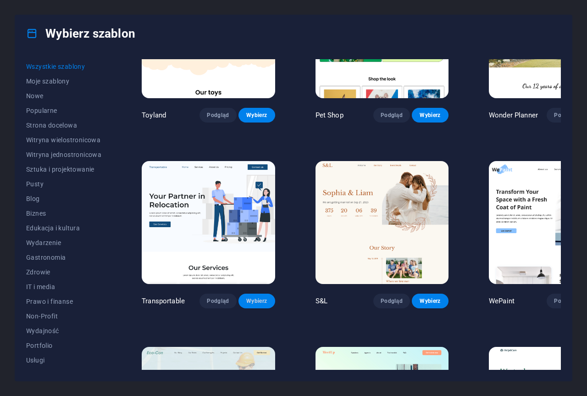
click at [246, 297] on span "Wybierz" at bounding box center [257, 300] width 22 height 7
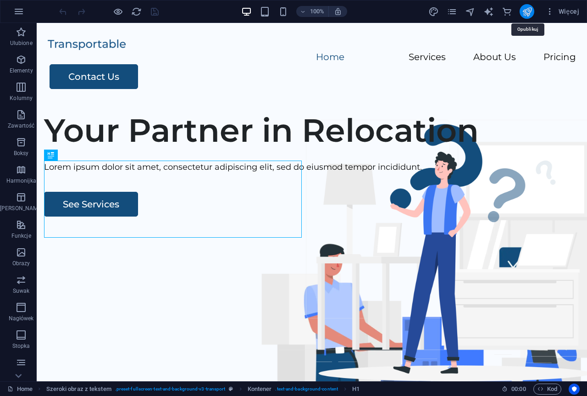
click at [529, 14] on icon "publish" at bounding box center [527, 11] width 11 height 11
click at [196, 38] on span "Menu" at bounding box center [193, 38] width 14 height 6
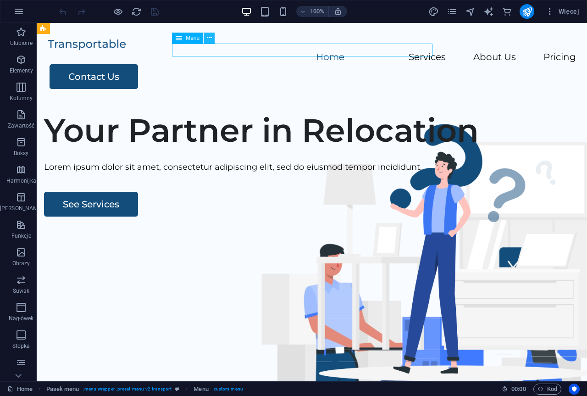
click at [211, 37] on icon at bounding box center [209, 38] width 5 height 10
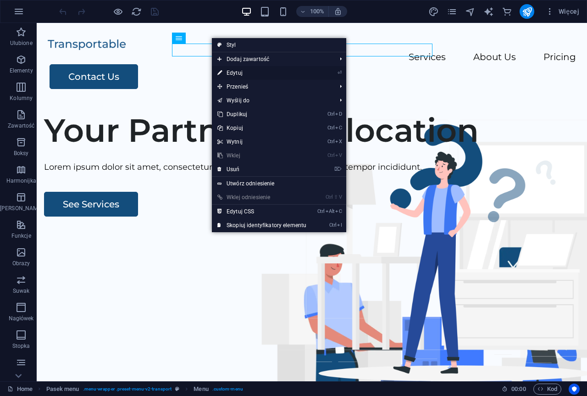
click at [314, 71] on li "⏎ Edytuj" at bounding box center [279, 73] width 134 height 14
click at [253, 74] on link "⏎ Edytuj" at bounding box center [262, 73] width 100 height 14
select select
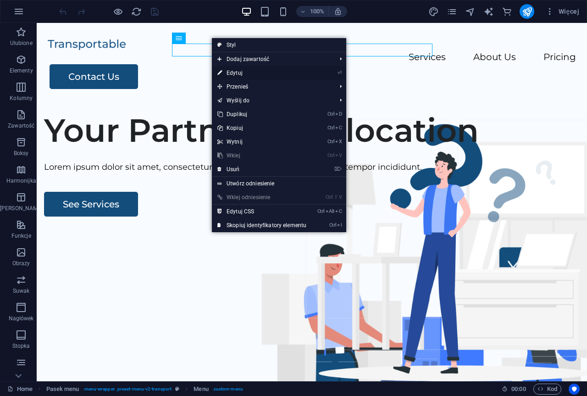
select select
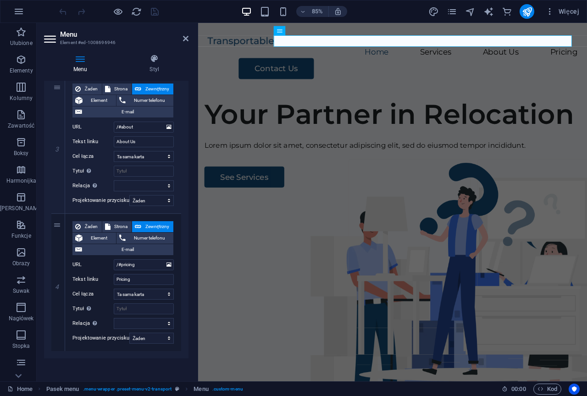
scroll to position [369, 0]
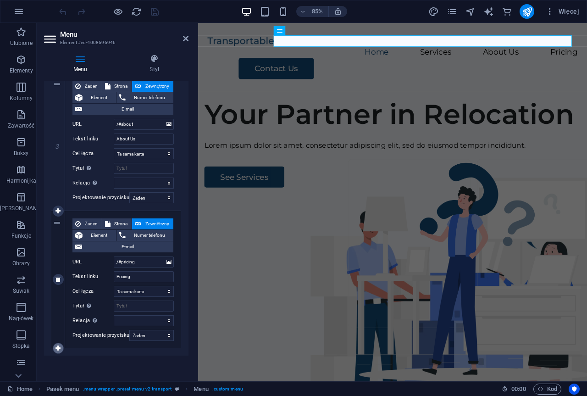
click at [56, 349] on icon at bounding box center [57, 348] width 5 height 6
select select
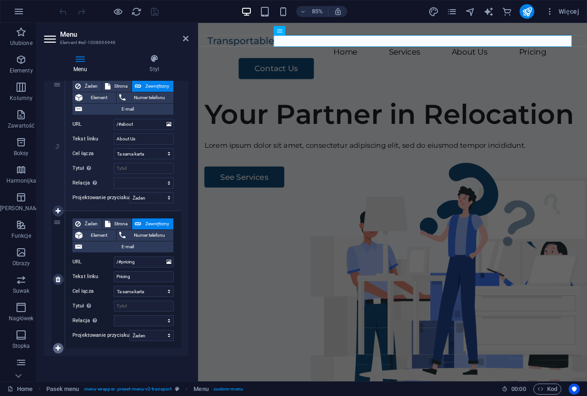
select select
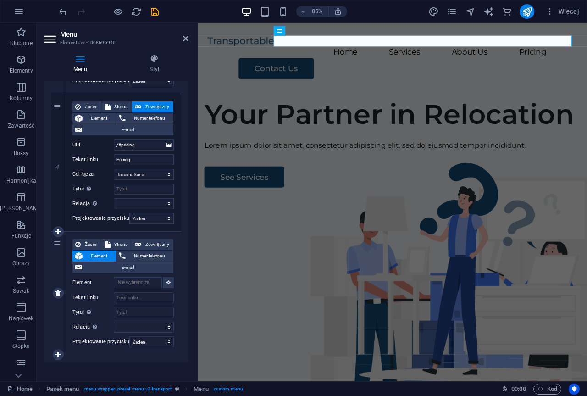
scroll to position [493, 0]
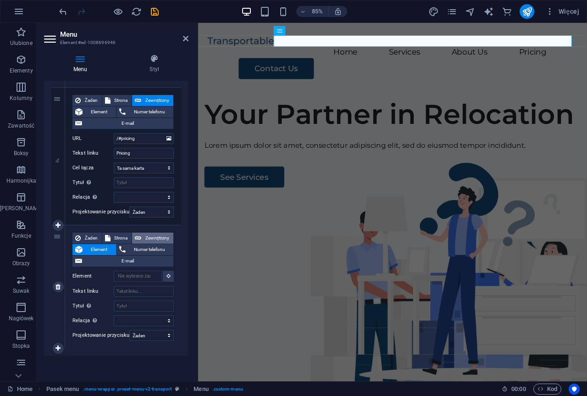
click at [139, 237] on icon at bounding box center [138, 237] width 6 height 11
select select
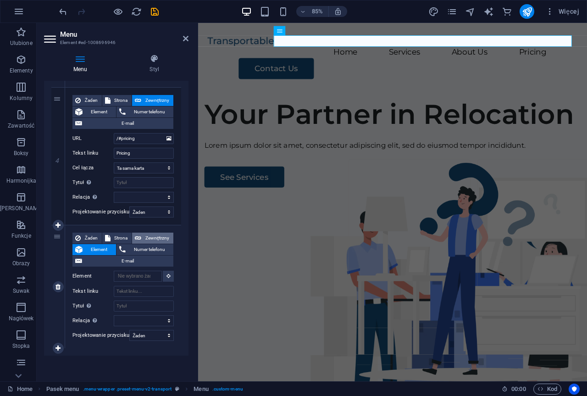
select select "blank"
select select
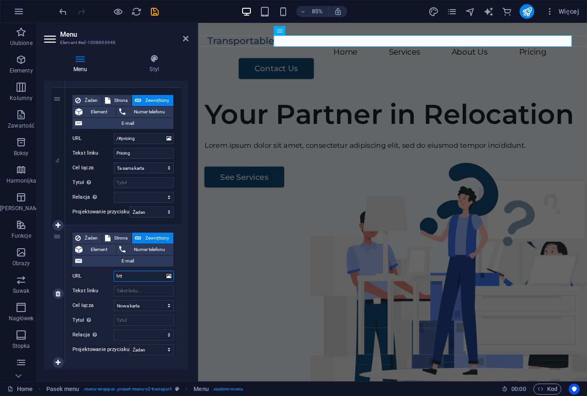
type input "http"
select select
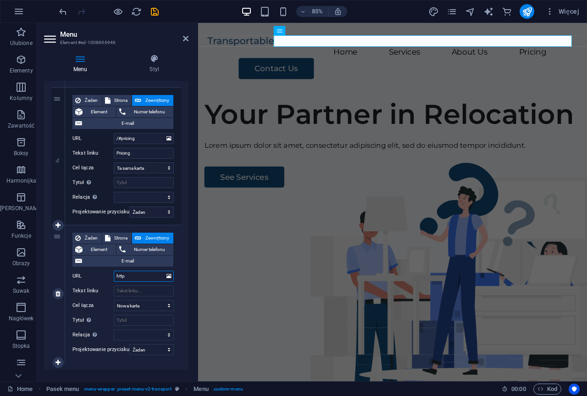
select select
type input "[URL][DOMAIN_NAME]"
select select
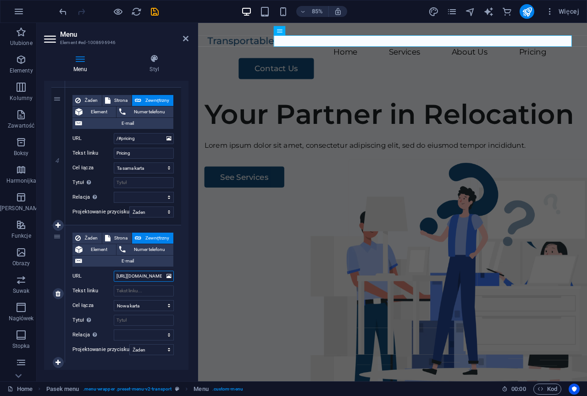
select select
type input "[URL][DOMAIN_NAME]"
click at [138, 291] on input "Tekst linku" at bounding box center [144, 290] width 60 height 11
type input "Zgłoszenia"
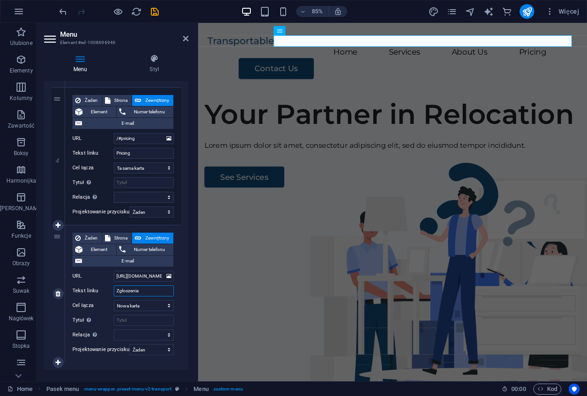
select select
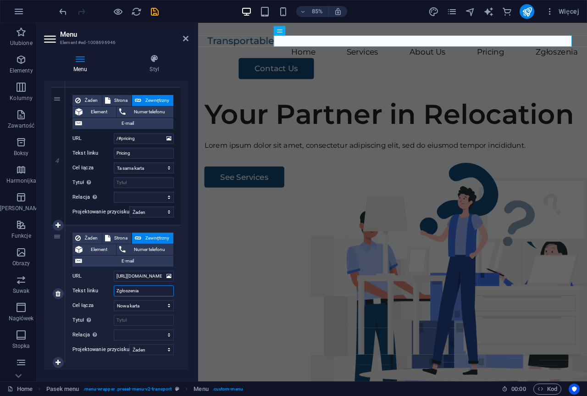
type input "Zgłoszenia"
click at [179, 304] on div "Żaden Strona Zewnętrzny Element Numer telefonu E-mail Strona Home Legal Notice …" at bounding box center [123, 293] width 116 height 137
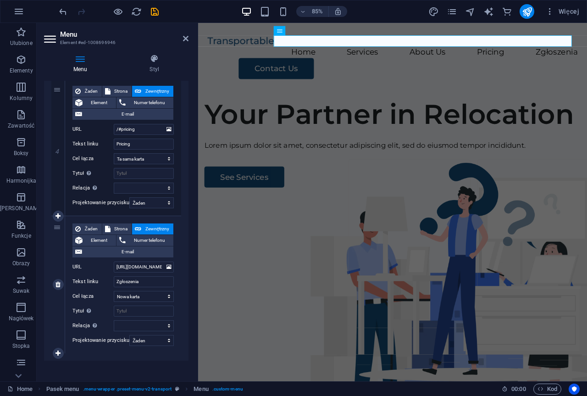
scroll to position [507, 0]
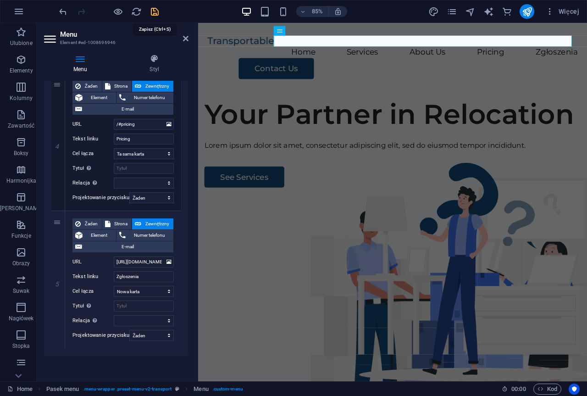
click at [154, 11] on icon "save" at bounding box center [154, 11] width 11 height 11
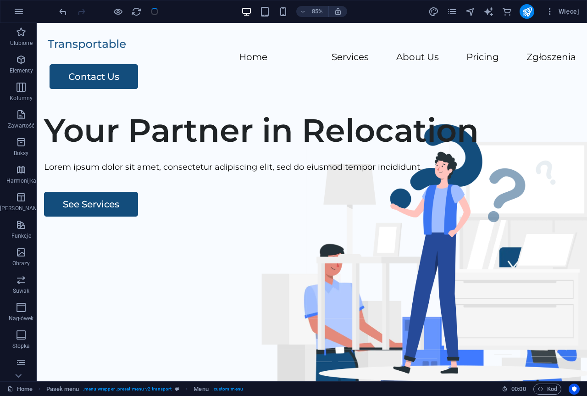
checkbox input "false"
click at [526, 11] on icon "publish" at bounding box center [527, 11] width 11 height 11
